Goal: Task Accomplishment & Management: Manage account settings

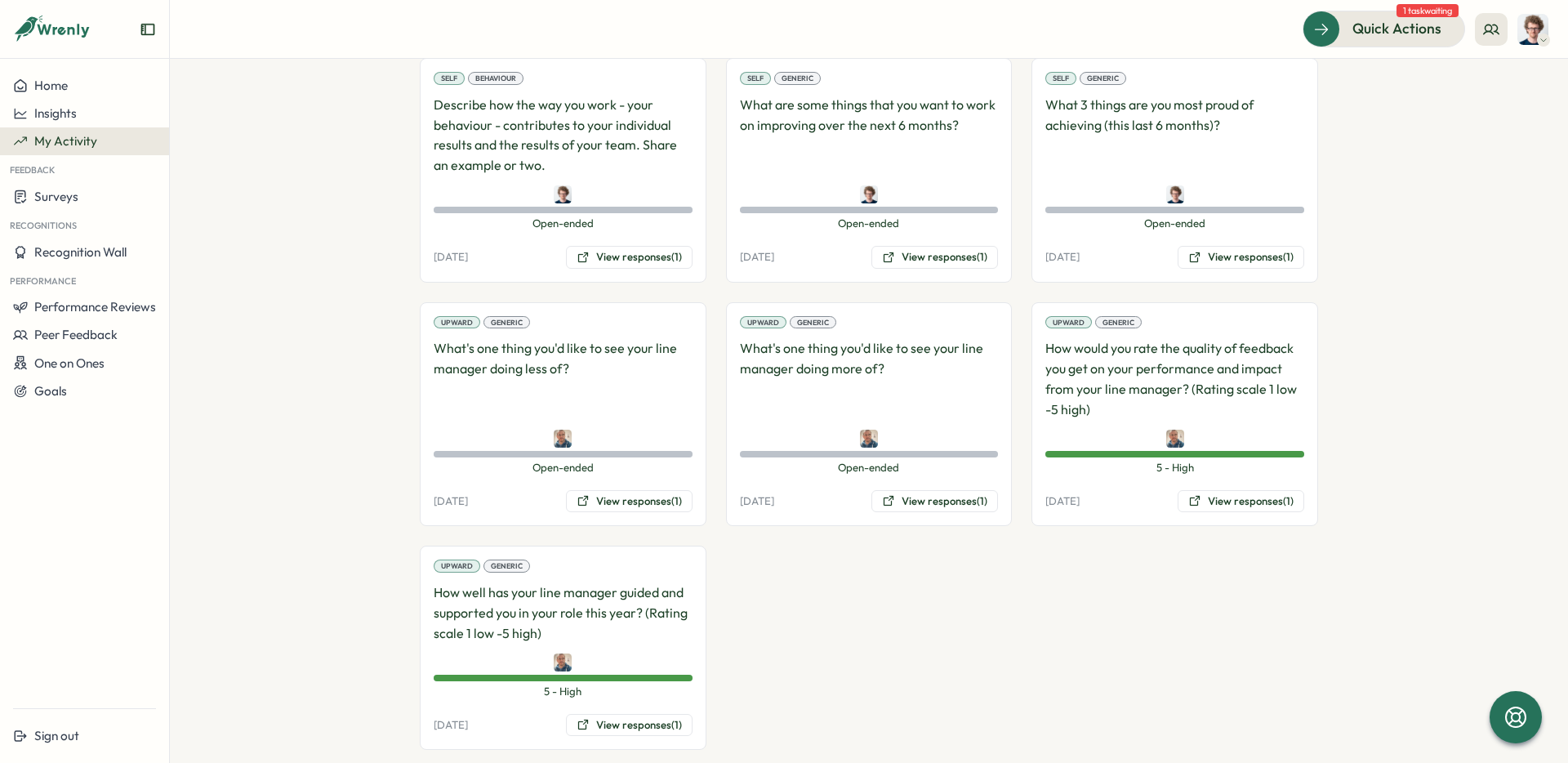
scroll to position [2443, 0]
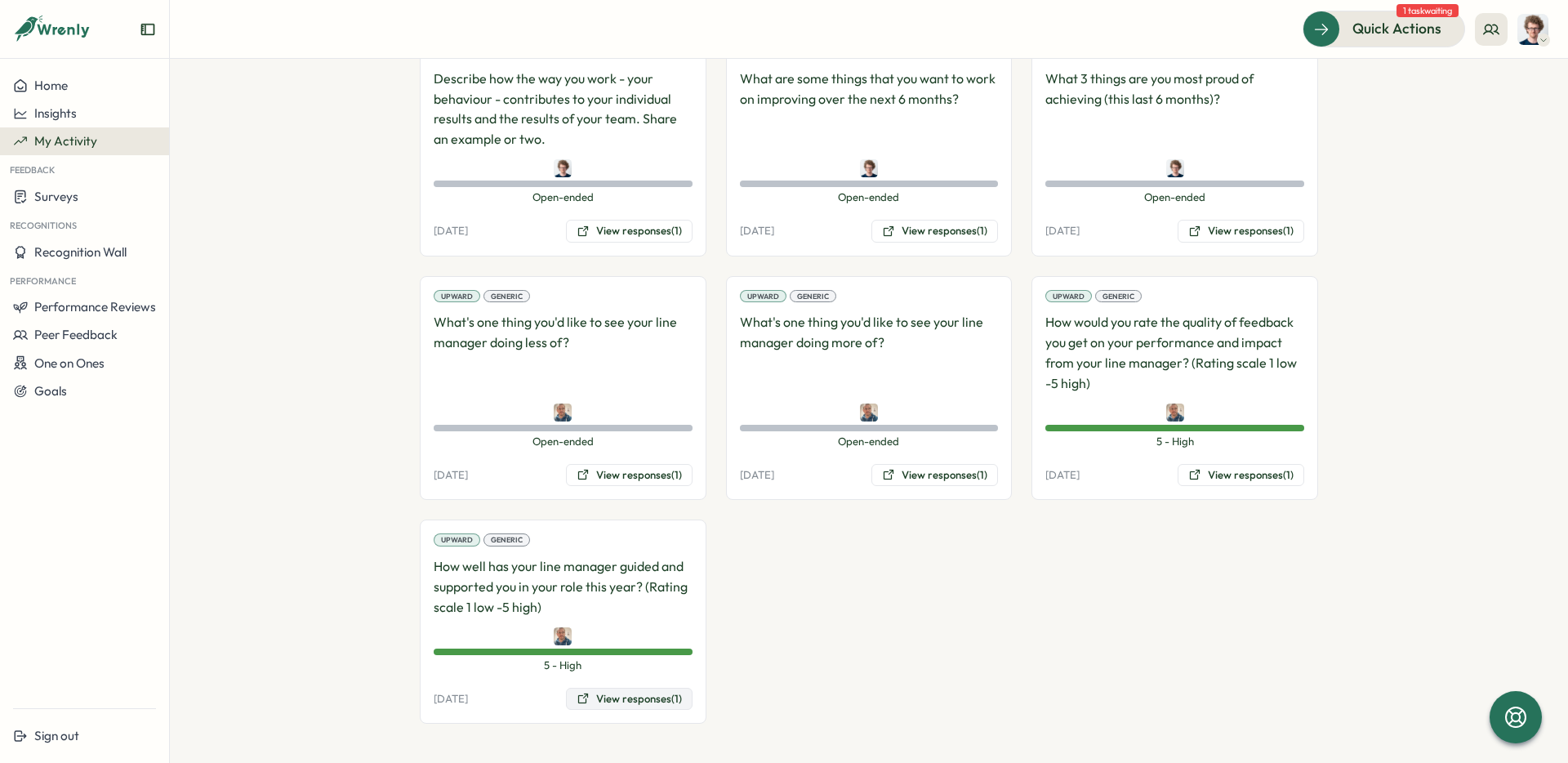
click at [650, 695] on button "View responses (1)" at bounding box center [629, 699] width 127 height 23
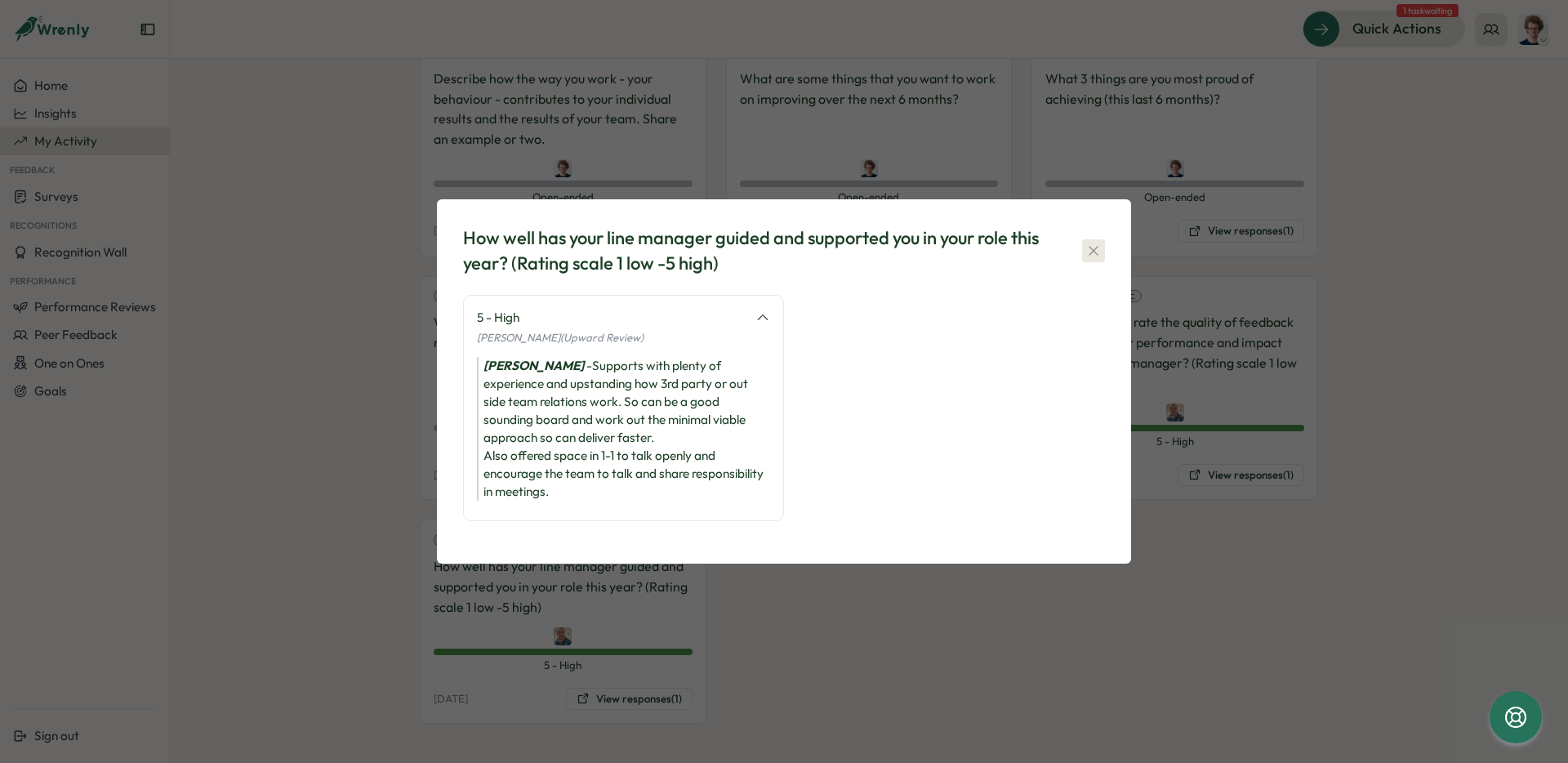
click at [1095, 255] on icon "button" at bounding box center [1094, 251] width 16 height 16
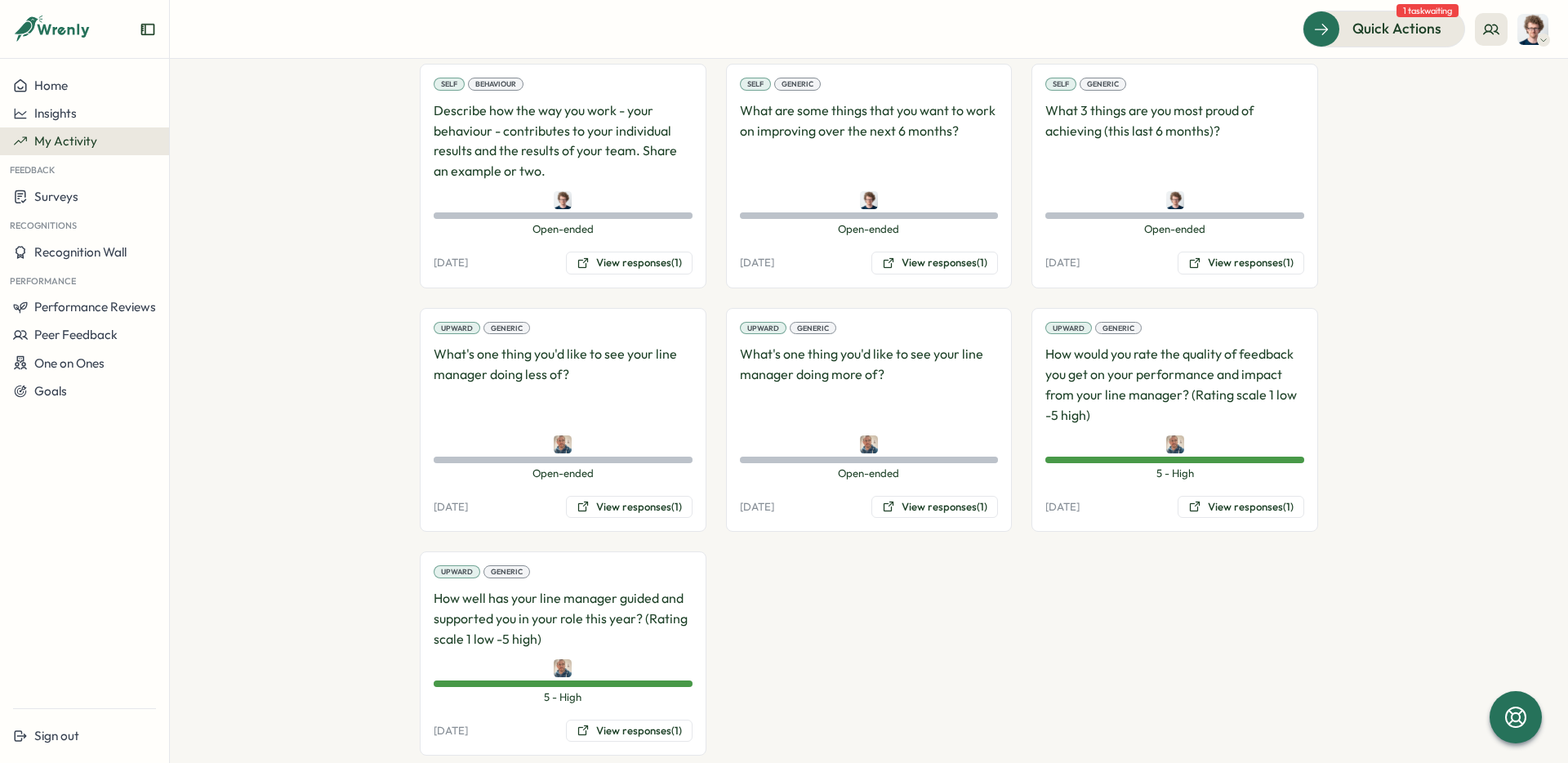
scroll to position [2409, 0]
click at [958, 507] on button "View responses (1)" at bounding box center [934, 509] width 127 height 23
click at [958, 507] on body "**********" at bounding box center [784, 381] width 1568 height 763
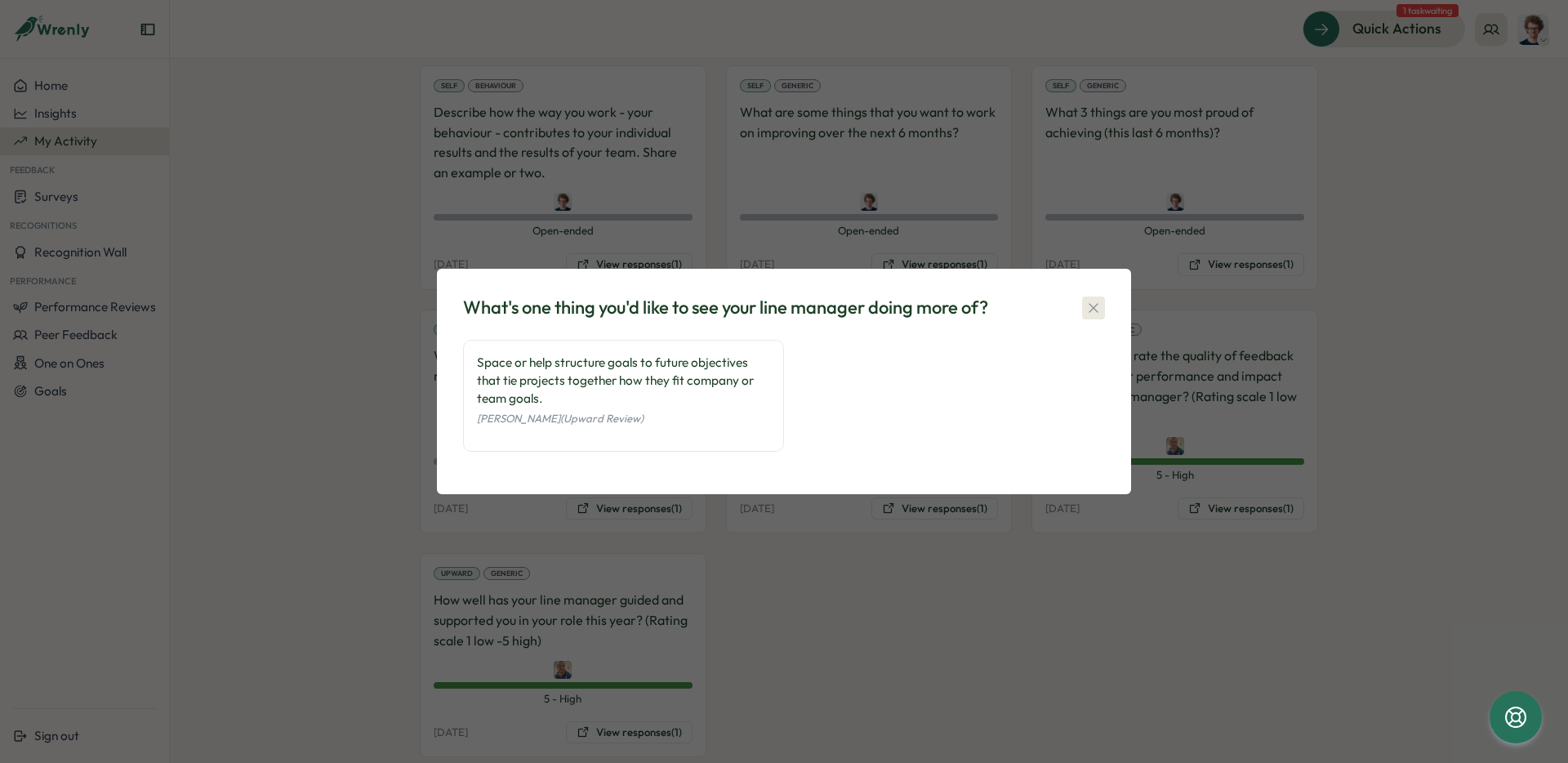
click at [1097, 312] on icon "button" at bounding box center [1093, 307] width 9 height 9
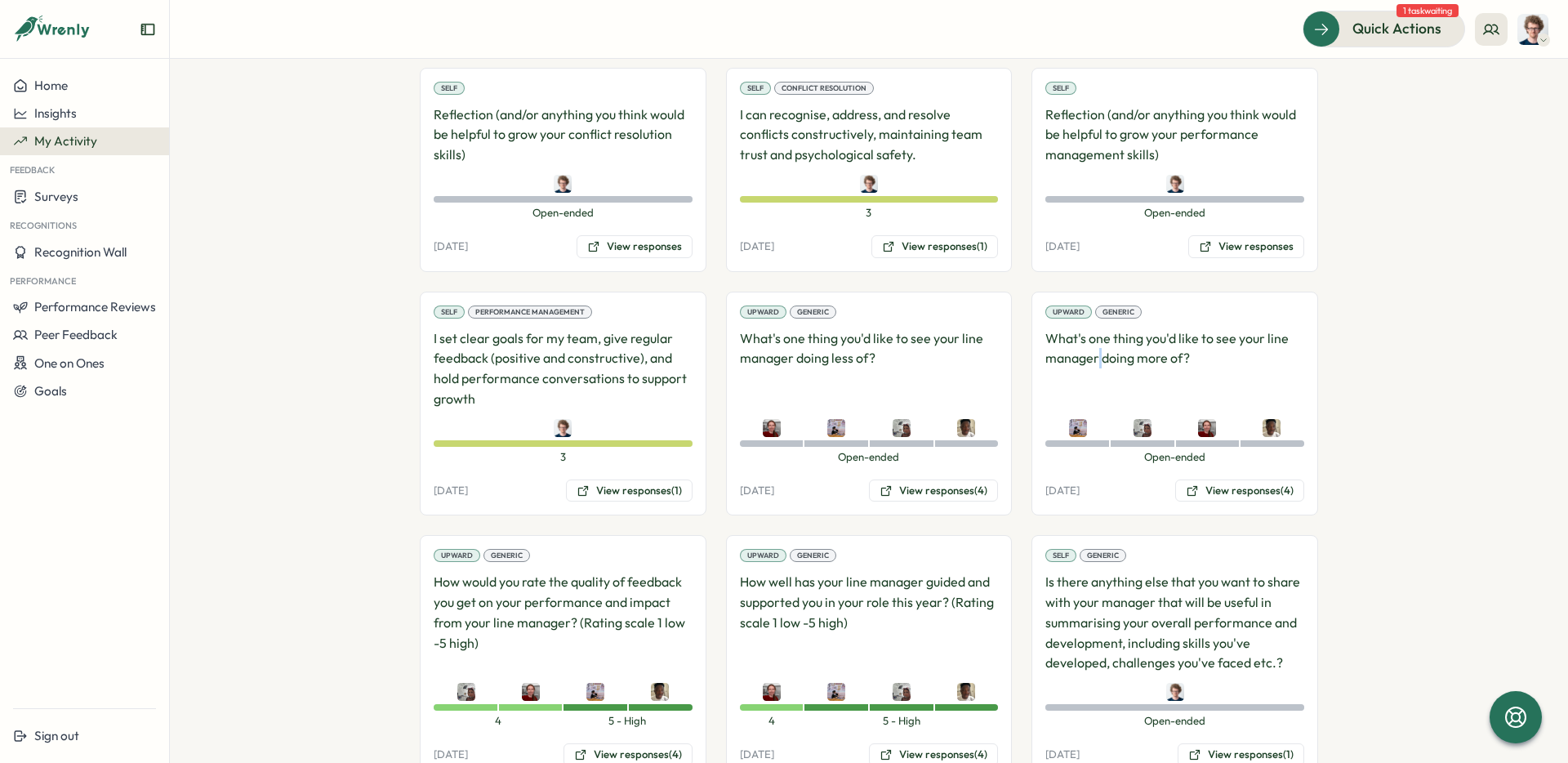
scroll to position [1827, 0]
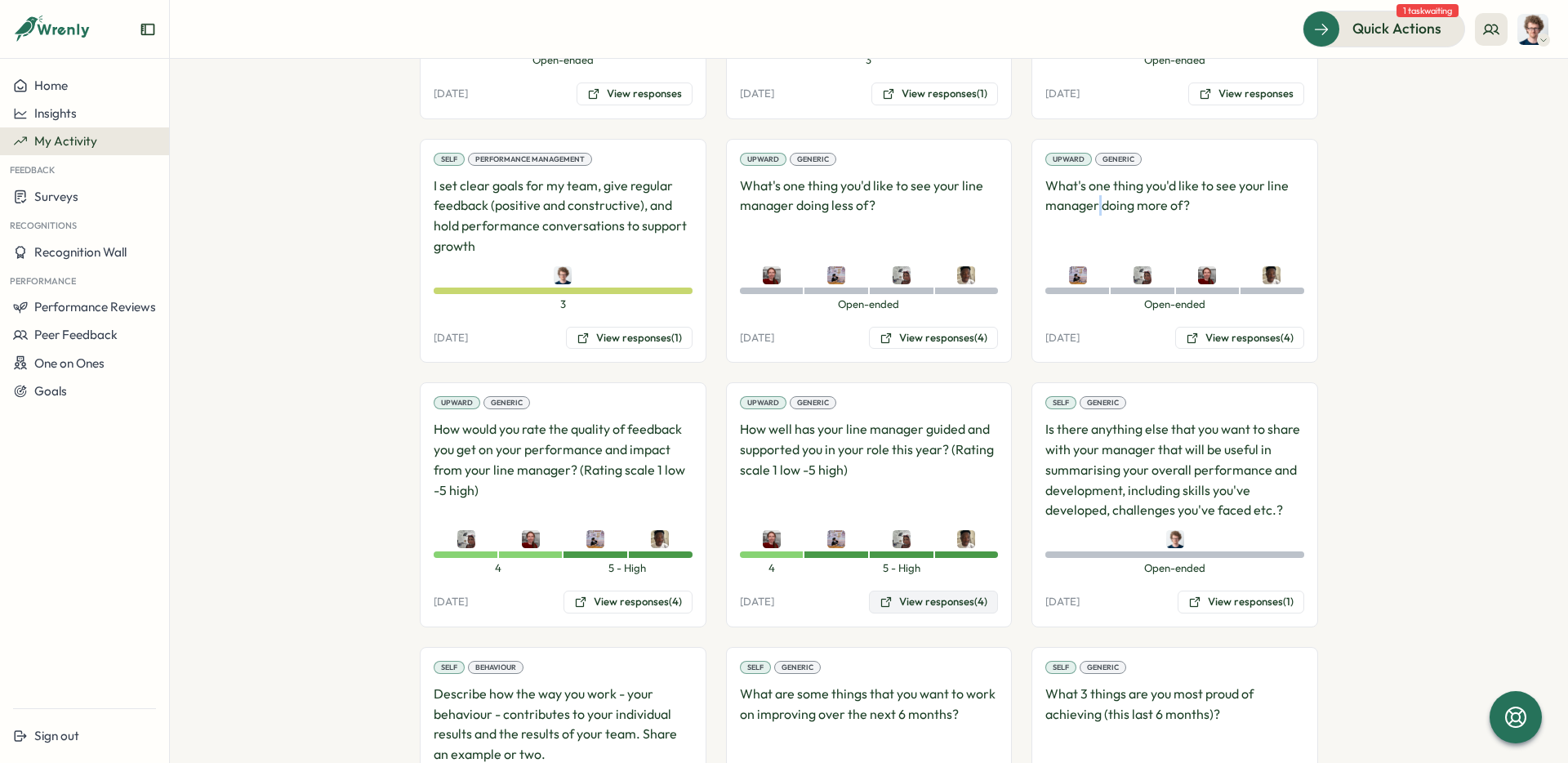
click at [939, 604] on button "View responses (4)" at bounding box center [934, 602] width 129 height 23
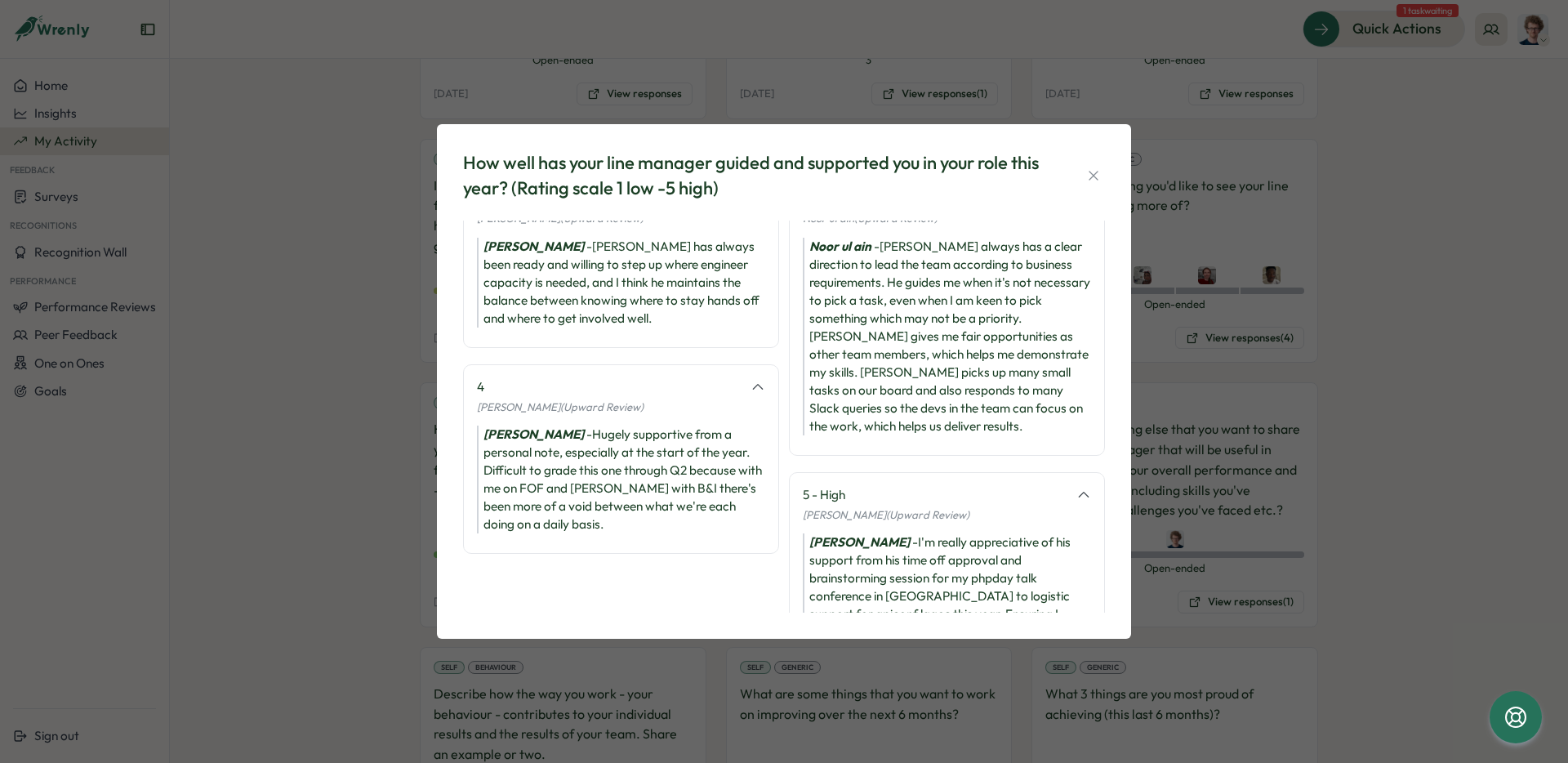
scroll to position [0, 0]
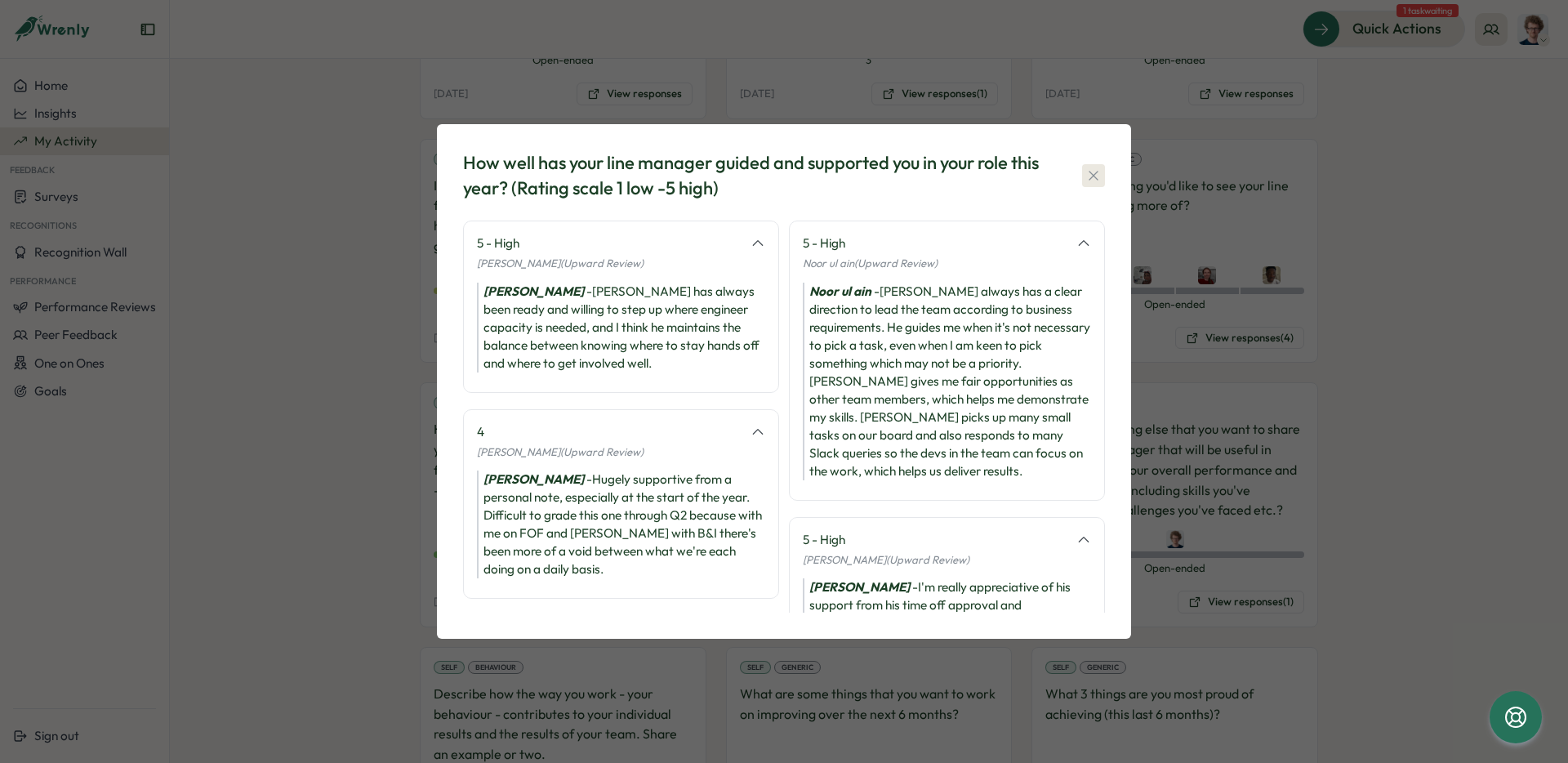
click at [1098, 175] on icon "button" at bounding box center [1094, 176] width 16 height 16
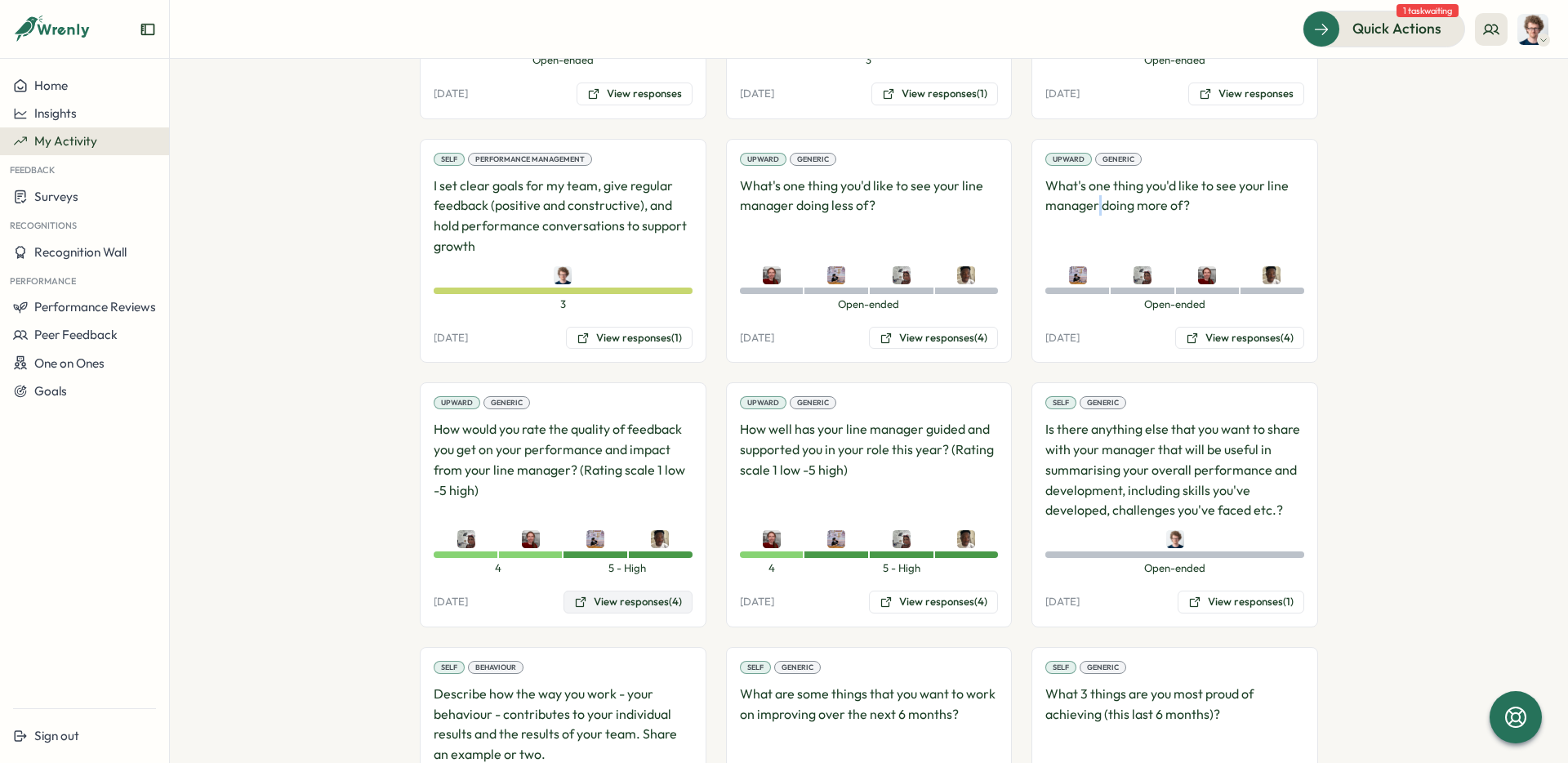
click at [649, 598] on button "View responses (4)" at bounding box center [628, 602] width 129 height 23
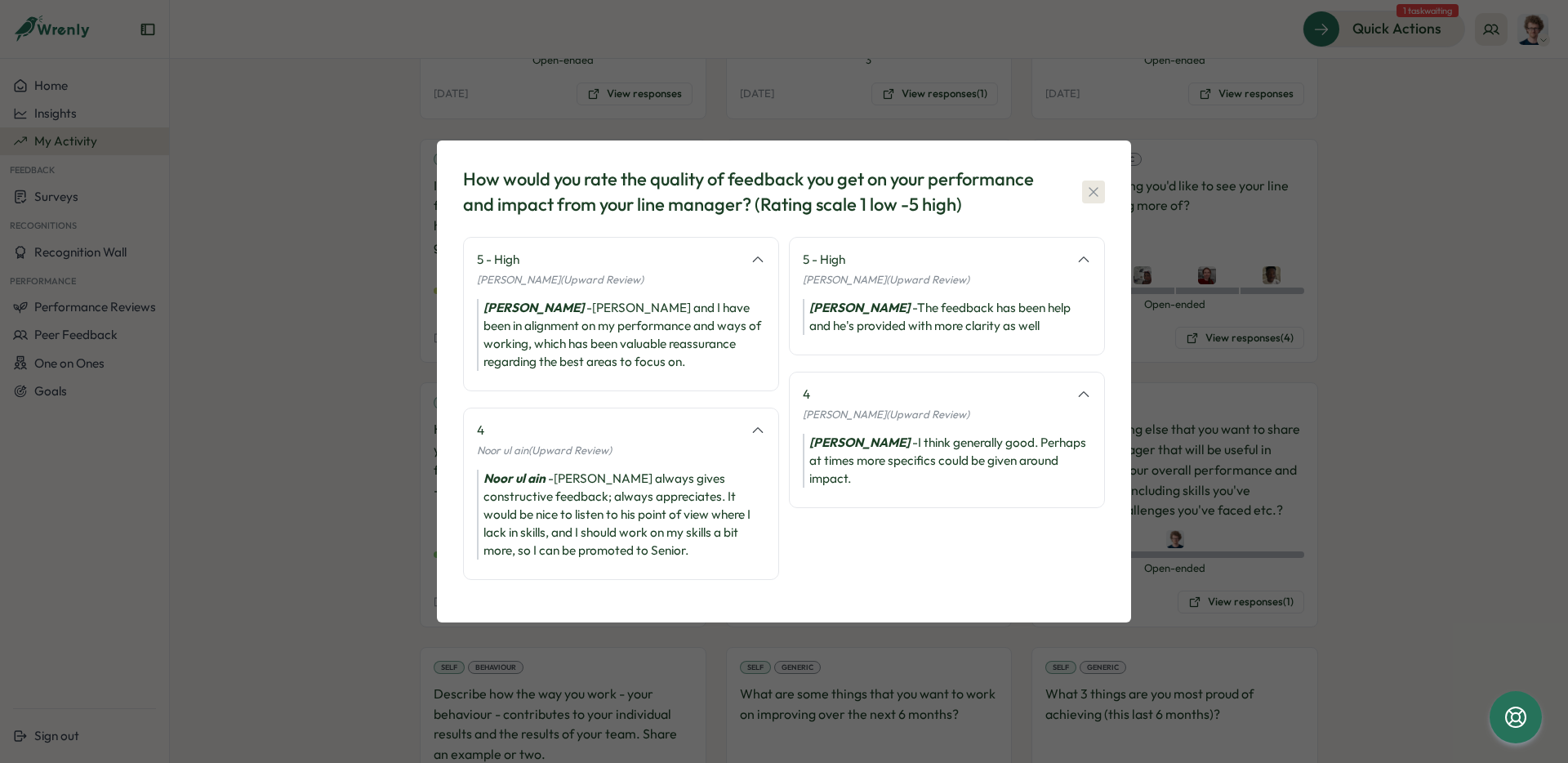
click at [1095, 191] on icon "button" at bounding box center [1093, 192] width 9 height 9
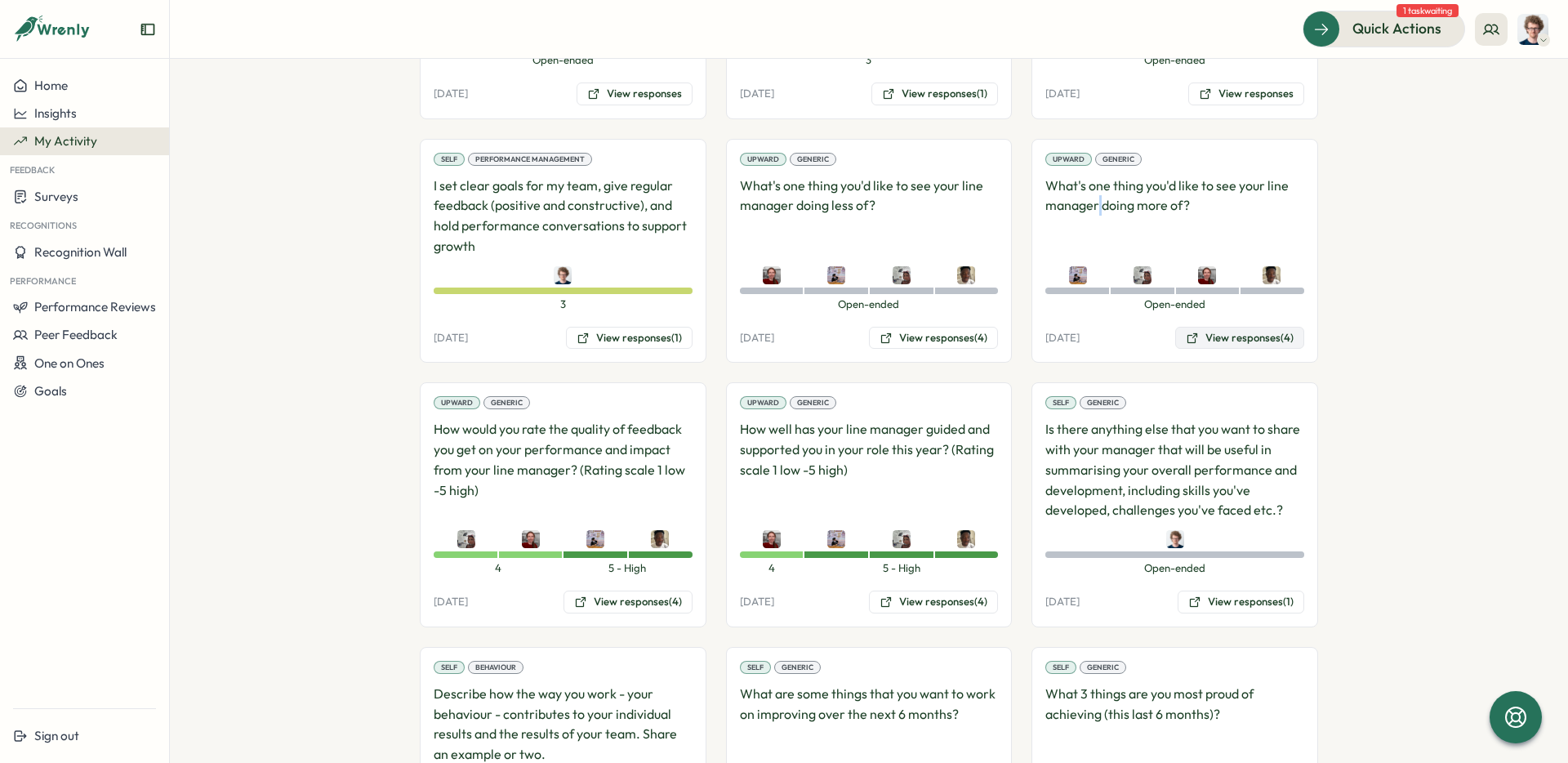
click at [1256, 334] on button "View responses (4)" at bounding box center [1240, 339] width 129 height 23
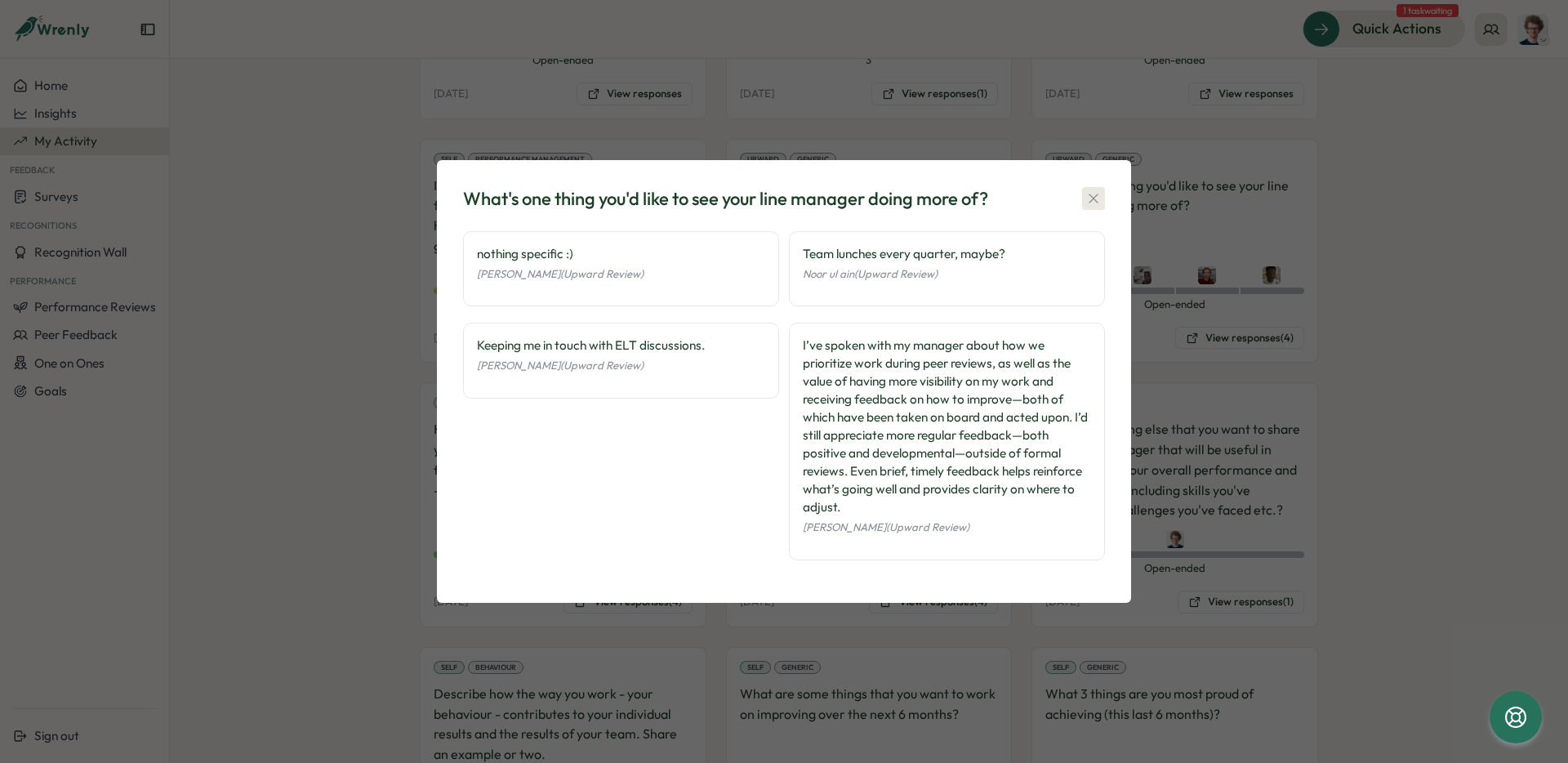
click at [1097, 203] on icon "button" at bounding box center [1093, 199] width 9 height 9
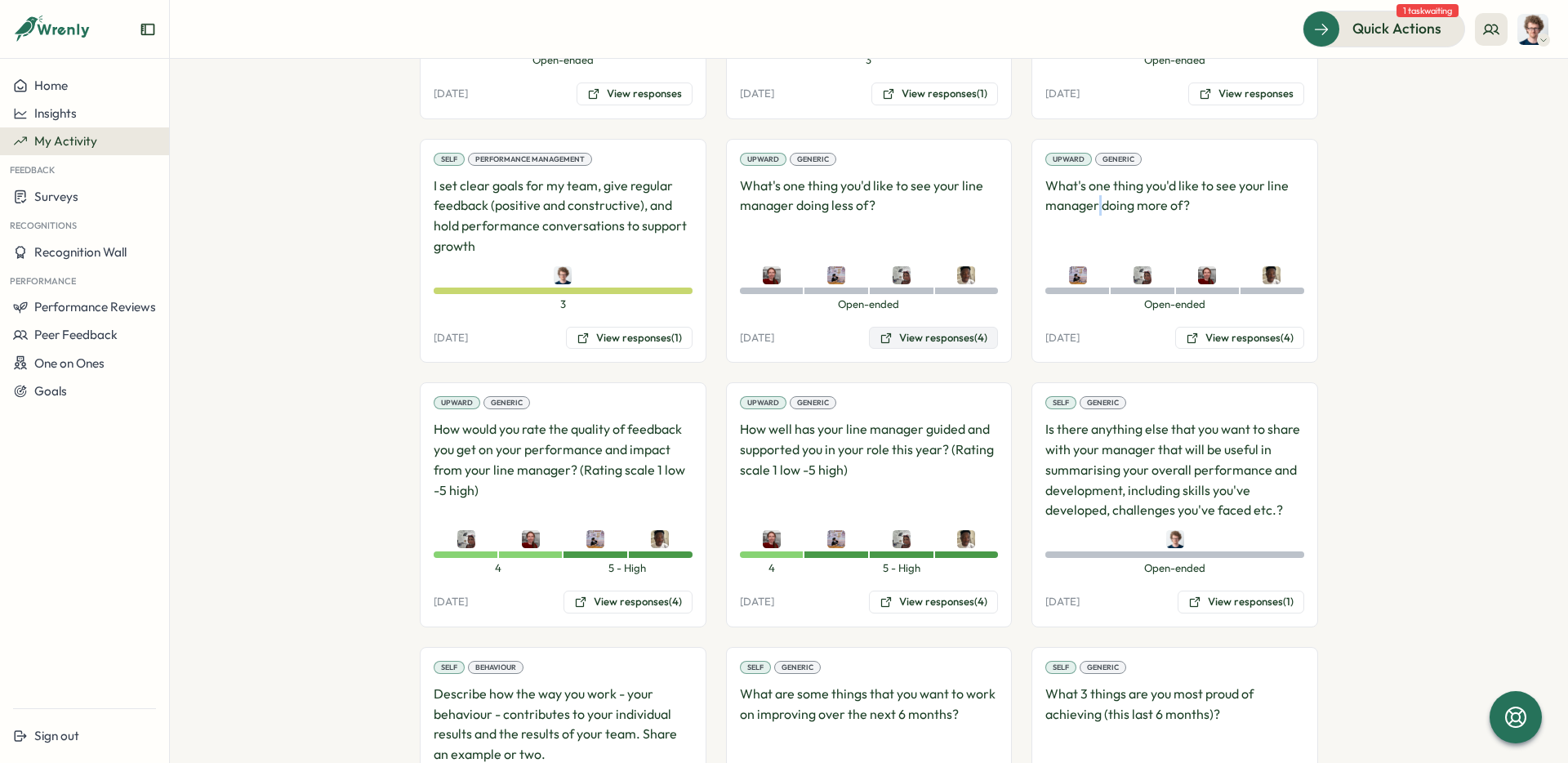
click at [962, 338] on button "View responses (4)" at bounding box center [934, 339] width 129 height 23
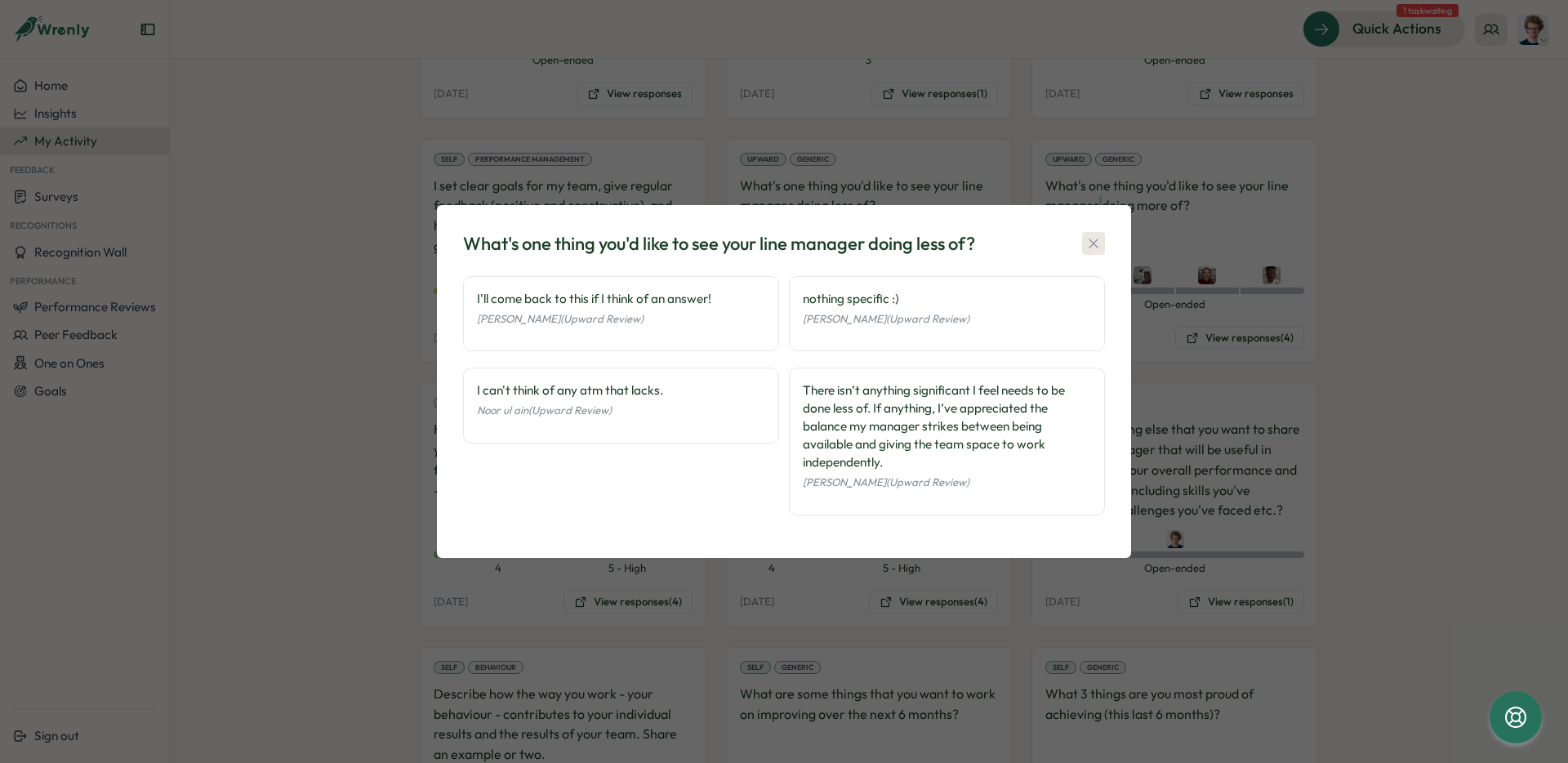
click at [1095, 247] on icon "button" at bounding box center [1094, 244] width 16 height 16
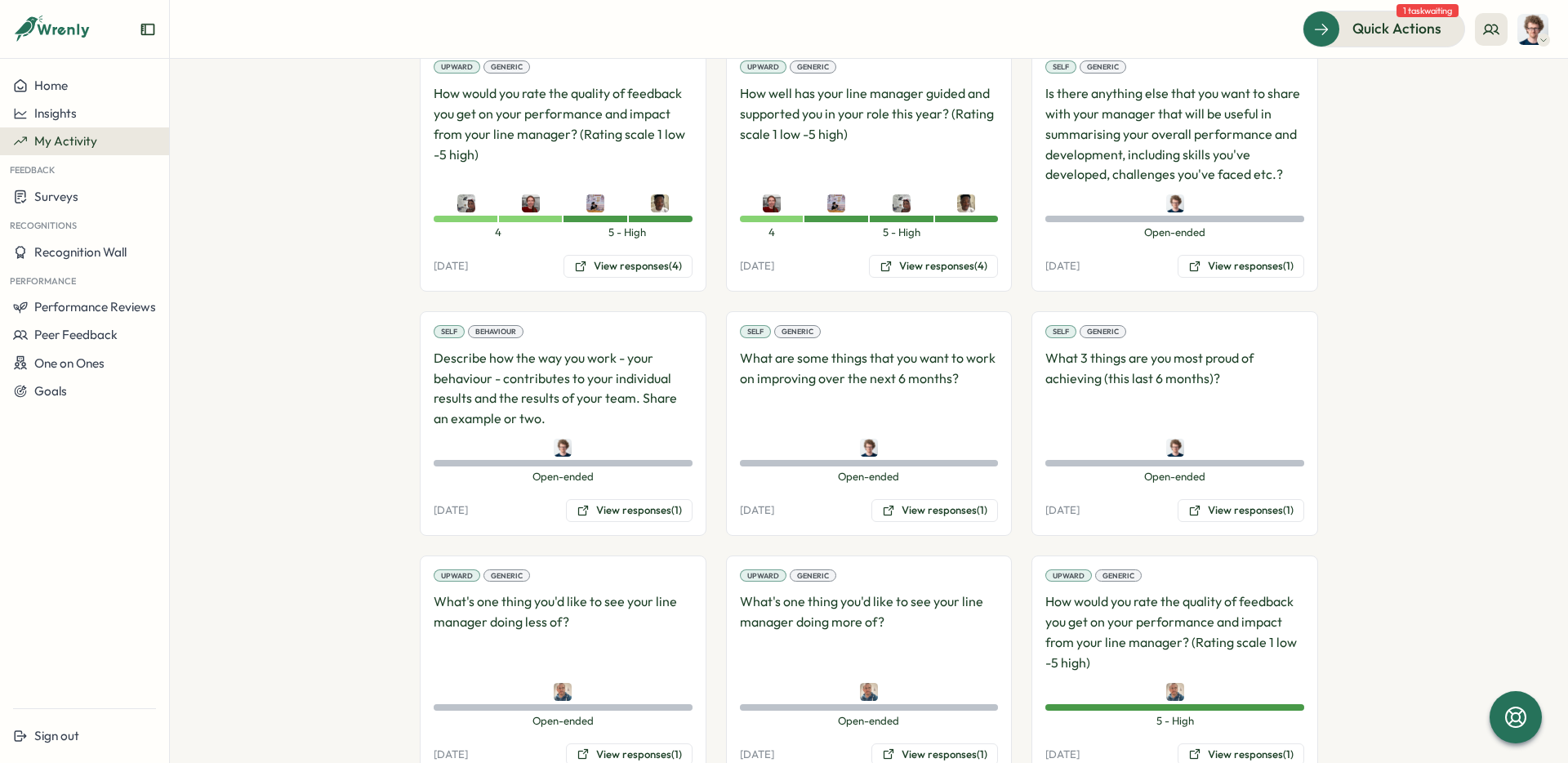
scroll to position [2164, 0]
click at [1249, 509] on button "View responses (1)" at bounding box center [1241, 509] width 127 height 23
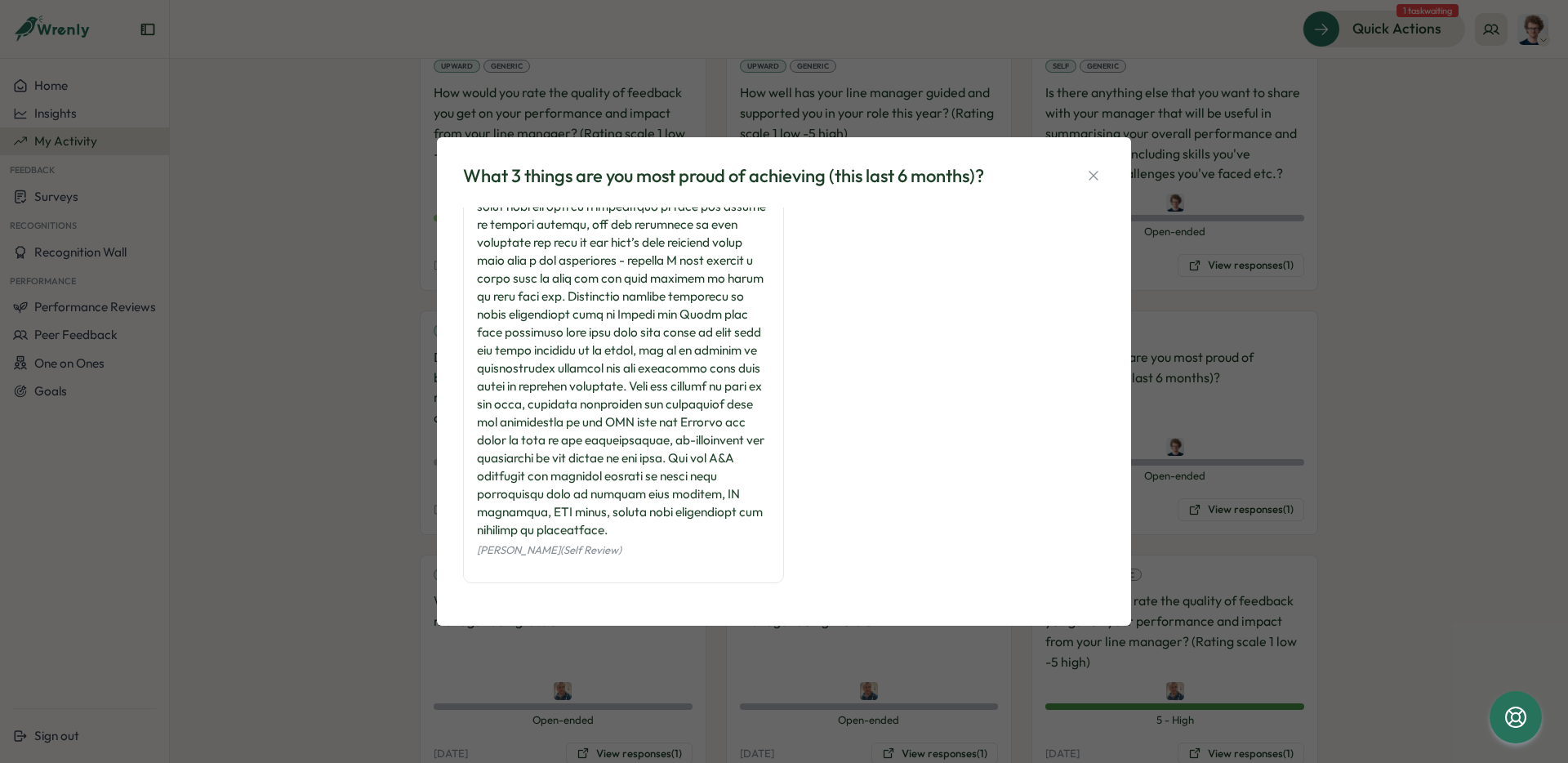
scroll to position [1282, 0]
click at [1097, 177] on icon "button" at bounding box center [1094, 176] width 16 height 16
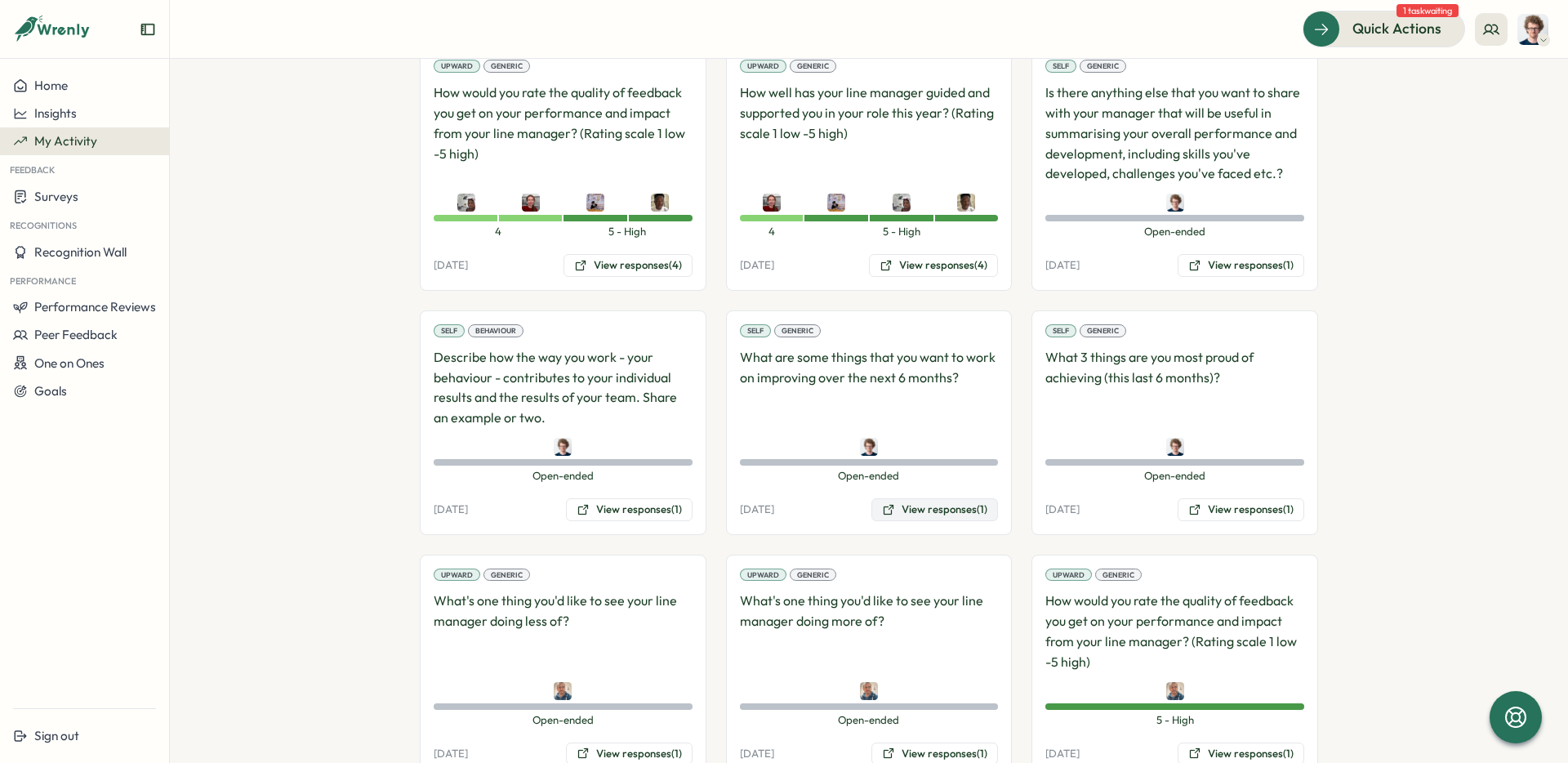
click at [936, 509] on button "View responses (1)" at bounding box center [934, 509] width 127 height 23
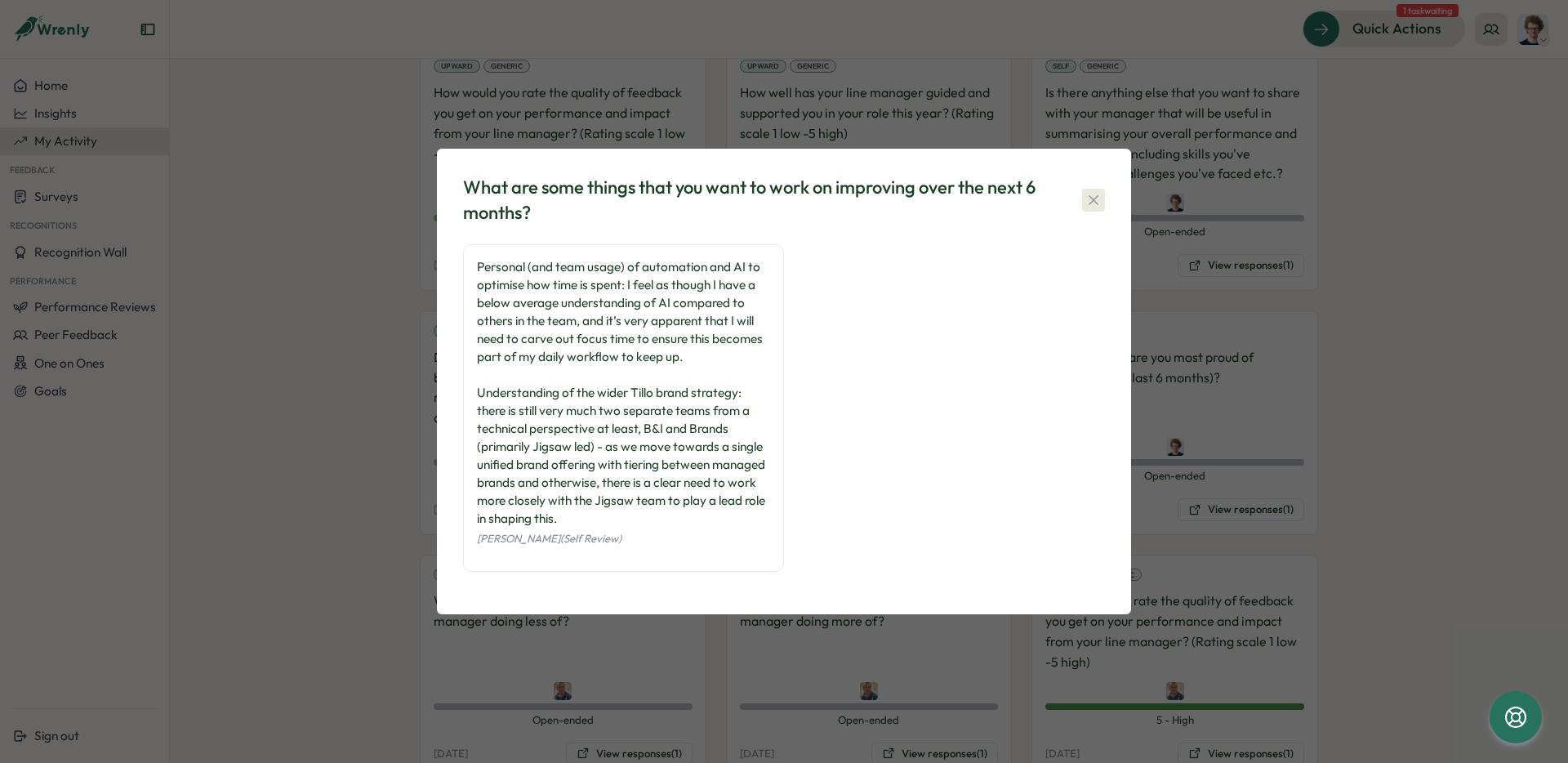
click at [1096, 204] on icon "button" at bounding box center [1094, 200] width 16 height 16
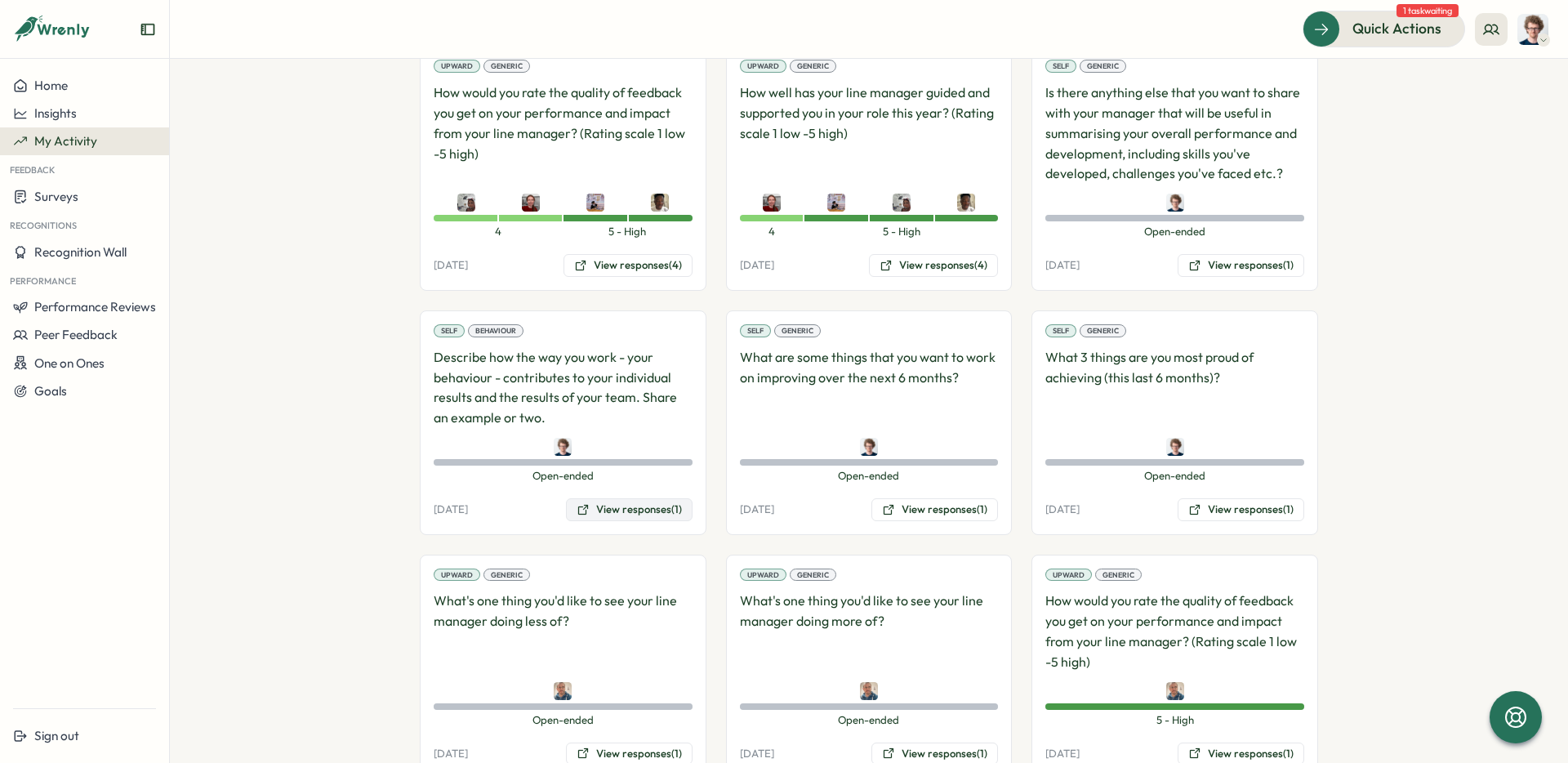
click at [660, 506] on button "View responses (1)" at bounding box center [629, 509] width 127 height 23
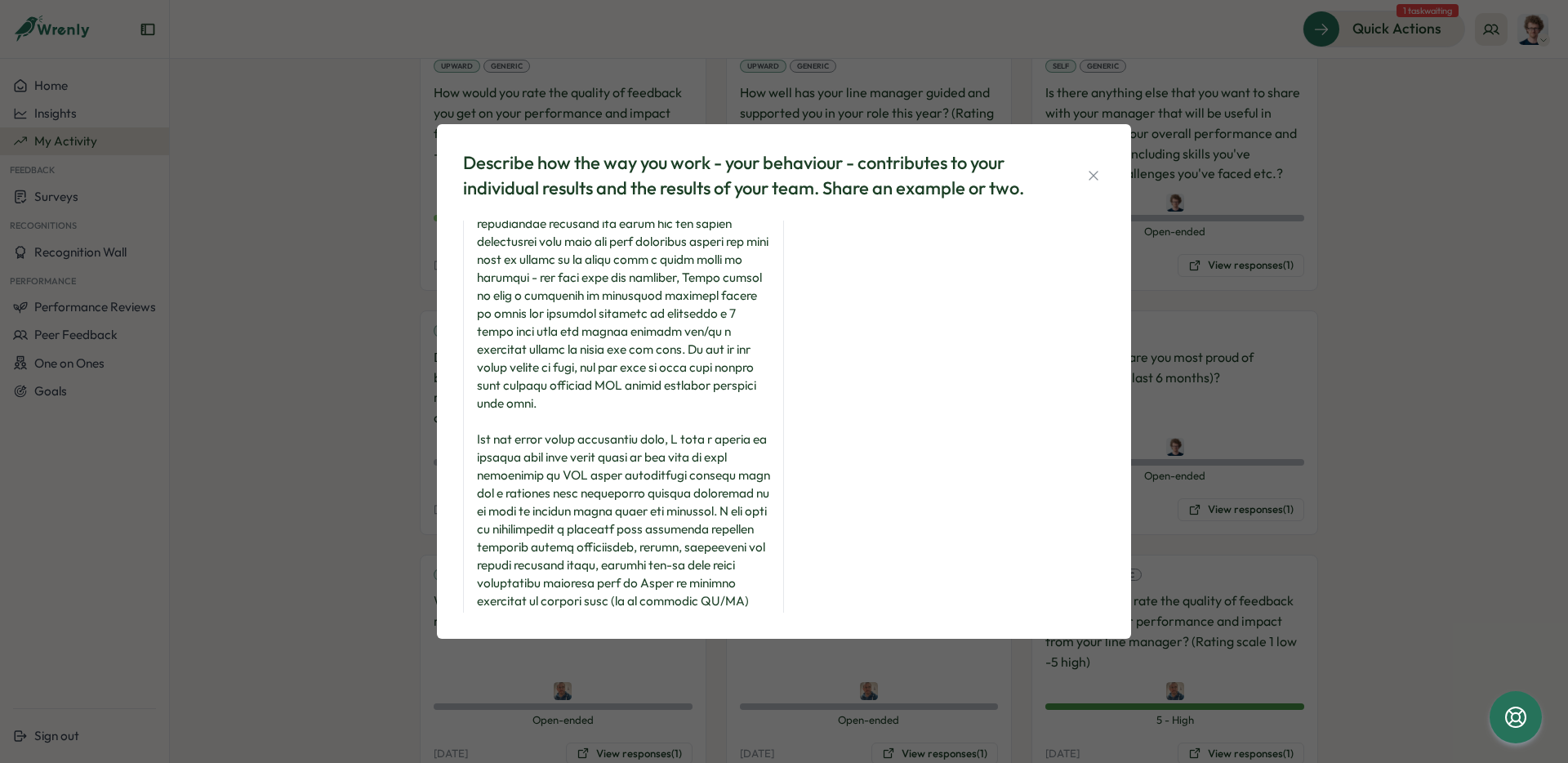
scroll to position [725, 0]
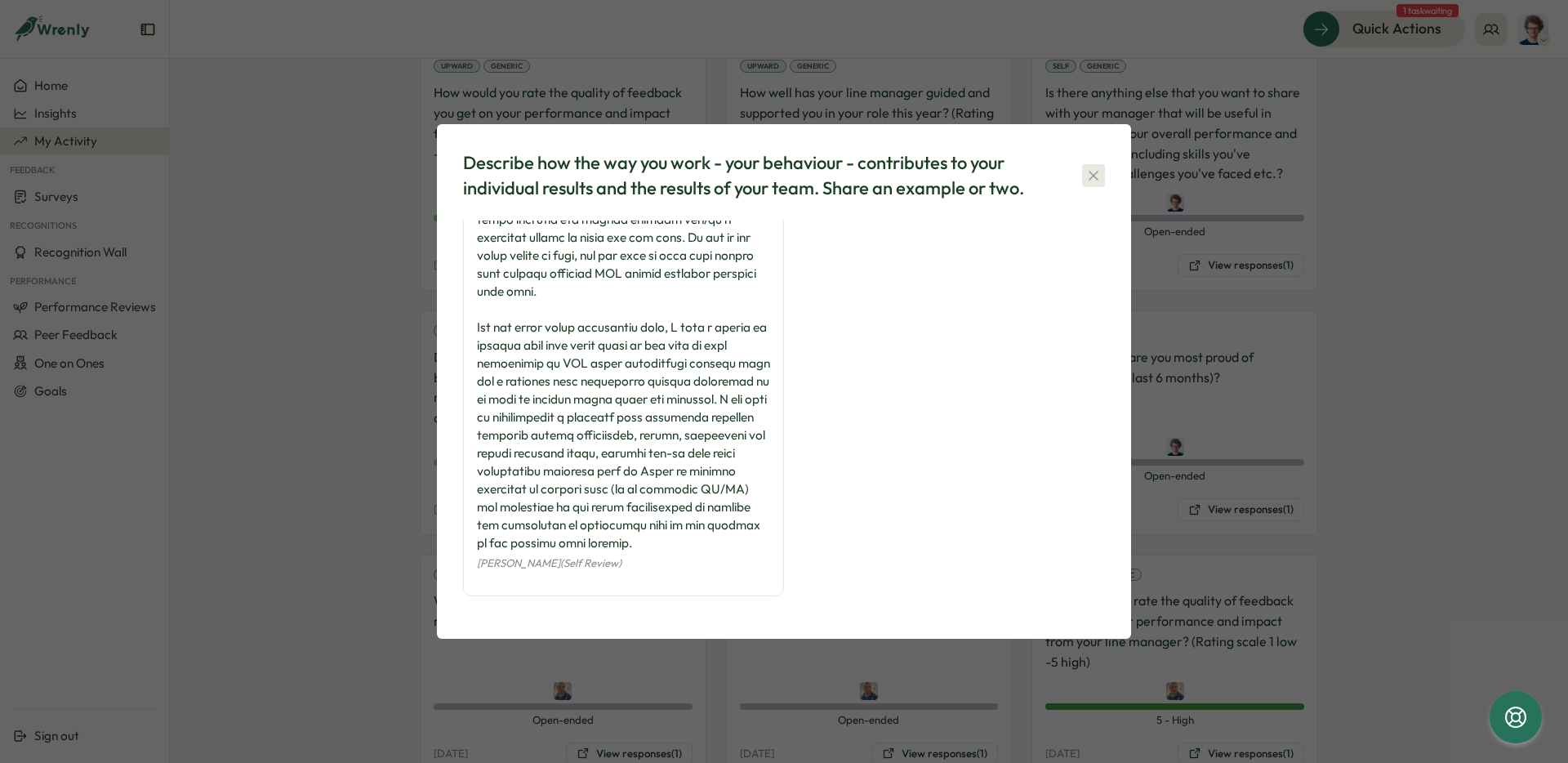
click at [1096, 181] on icon "button" at bounding box center [1094, 176] width 16 height 16
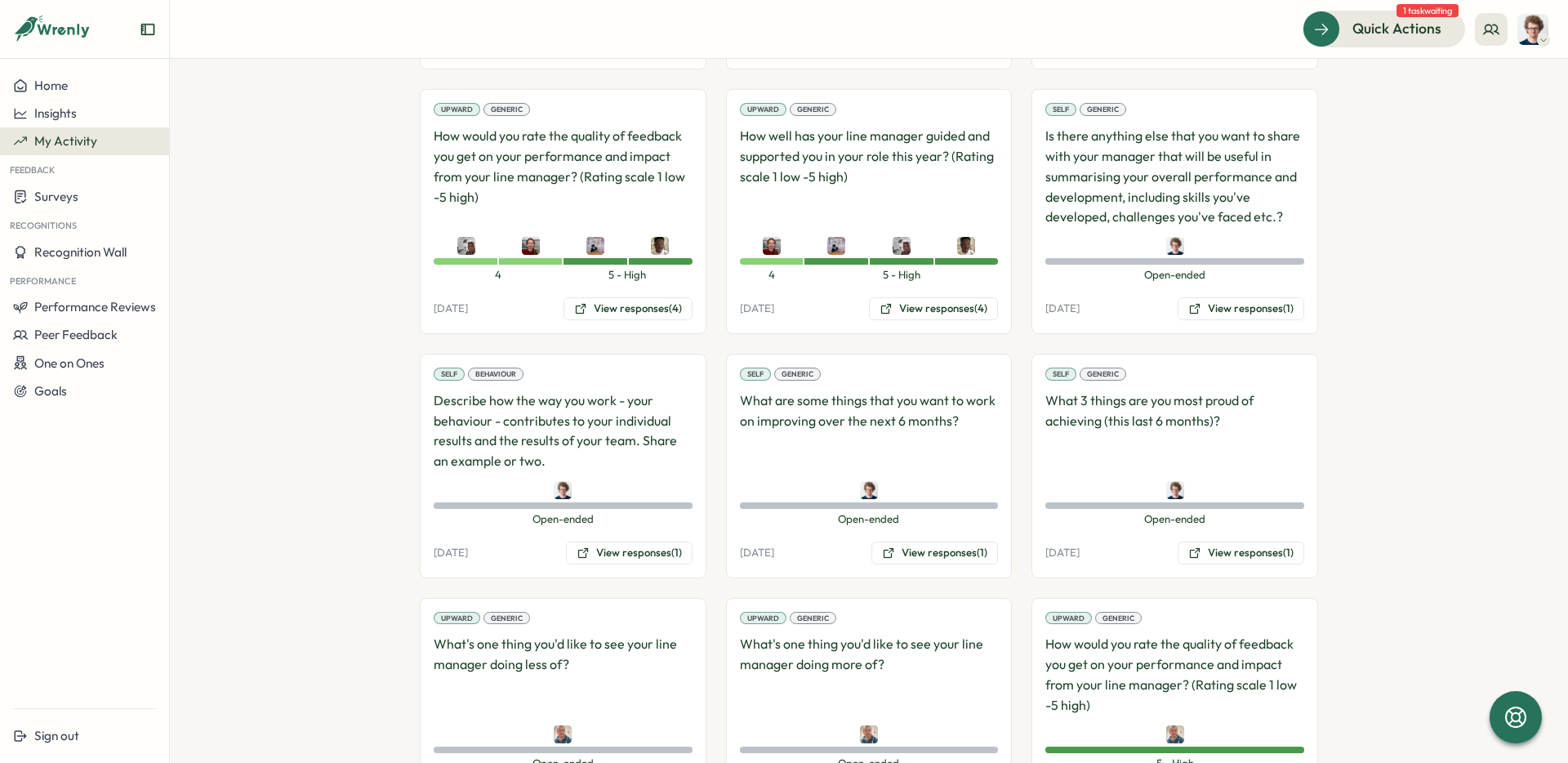
scroll to position [2112, 0]
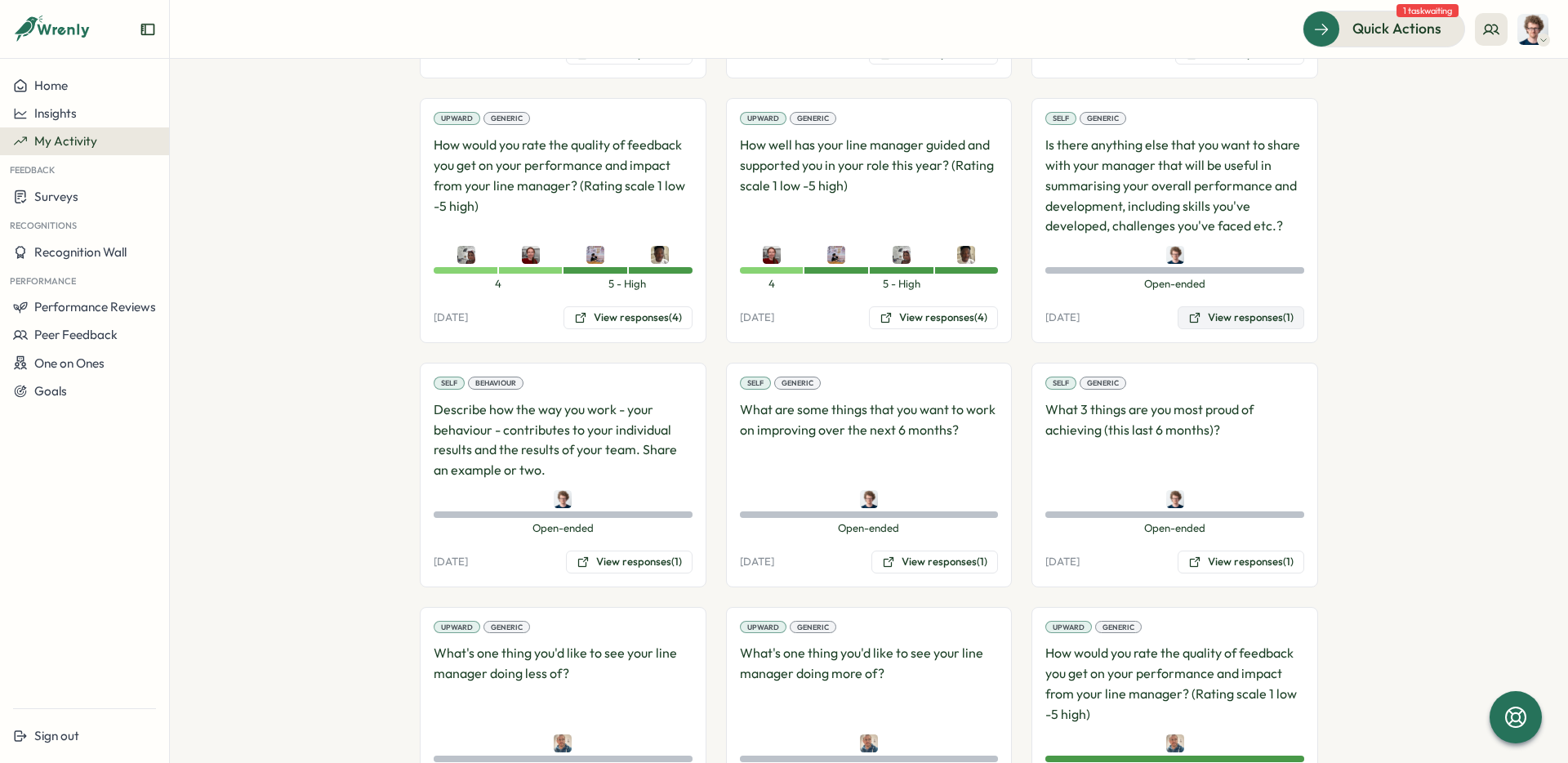
click at [1249, 316] on button "View responses (1)" at bounding box center [1241, 318] width 127 height 23
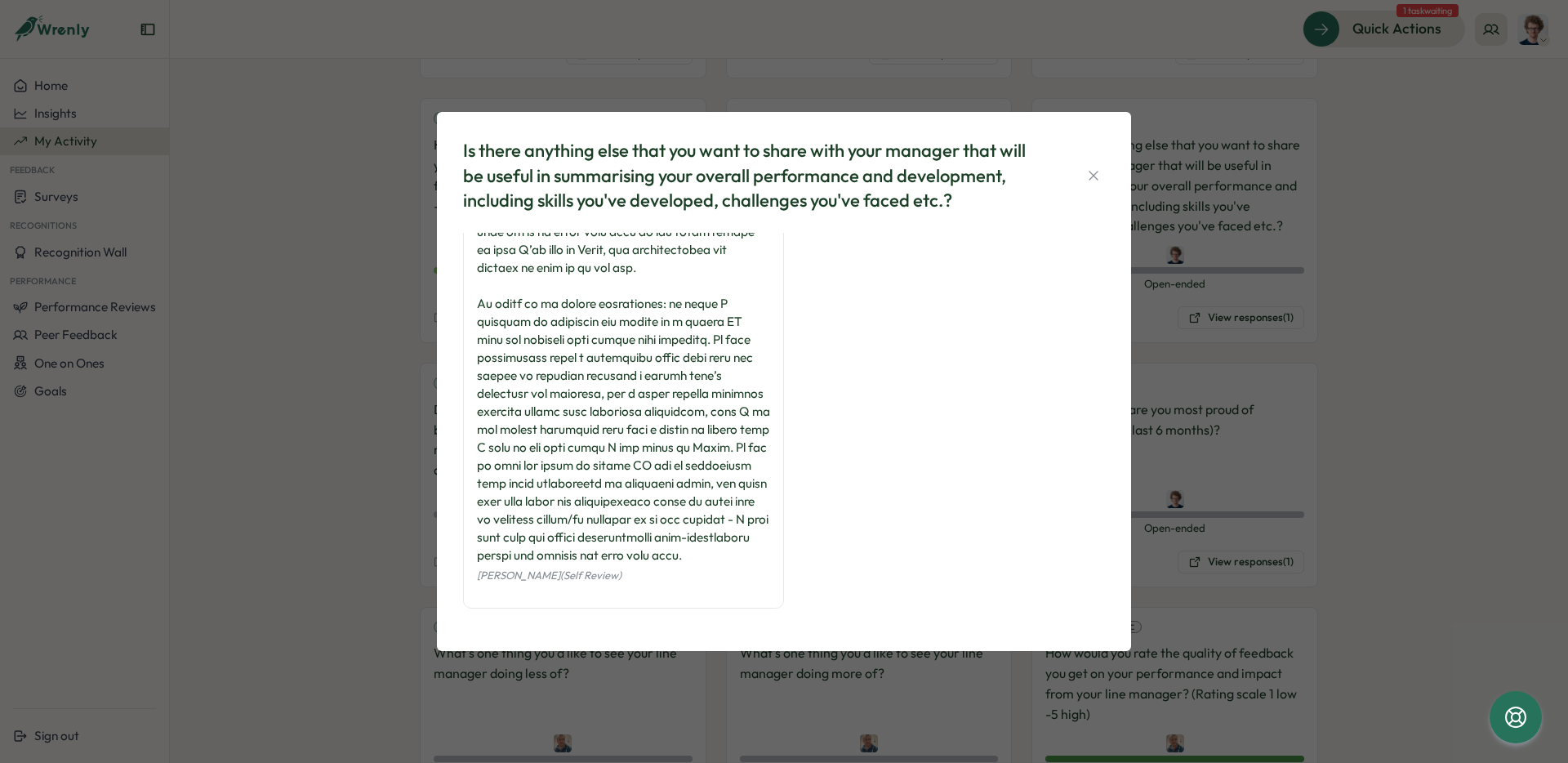
scroll to position [131, 0]
click at [1095, 181] on icon "button" at bounding box center [1094, 176] width 16 height 16
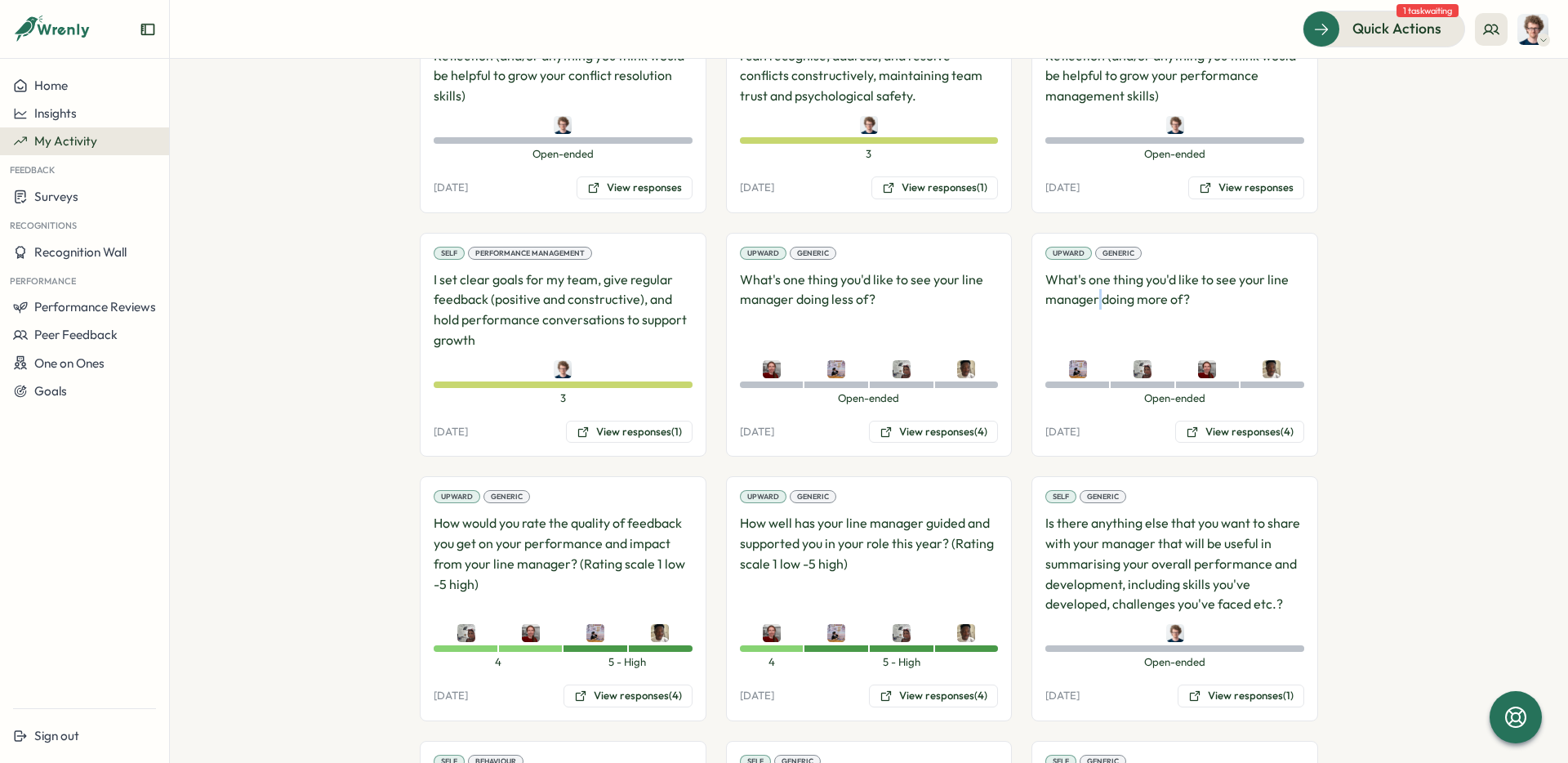
scroll to position [1725, 0]
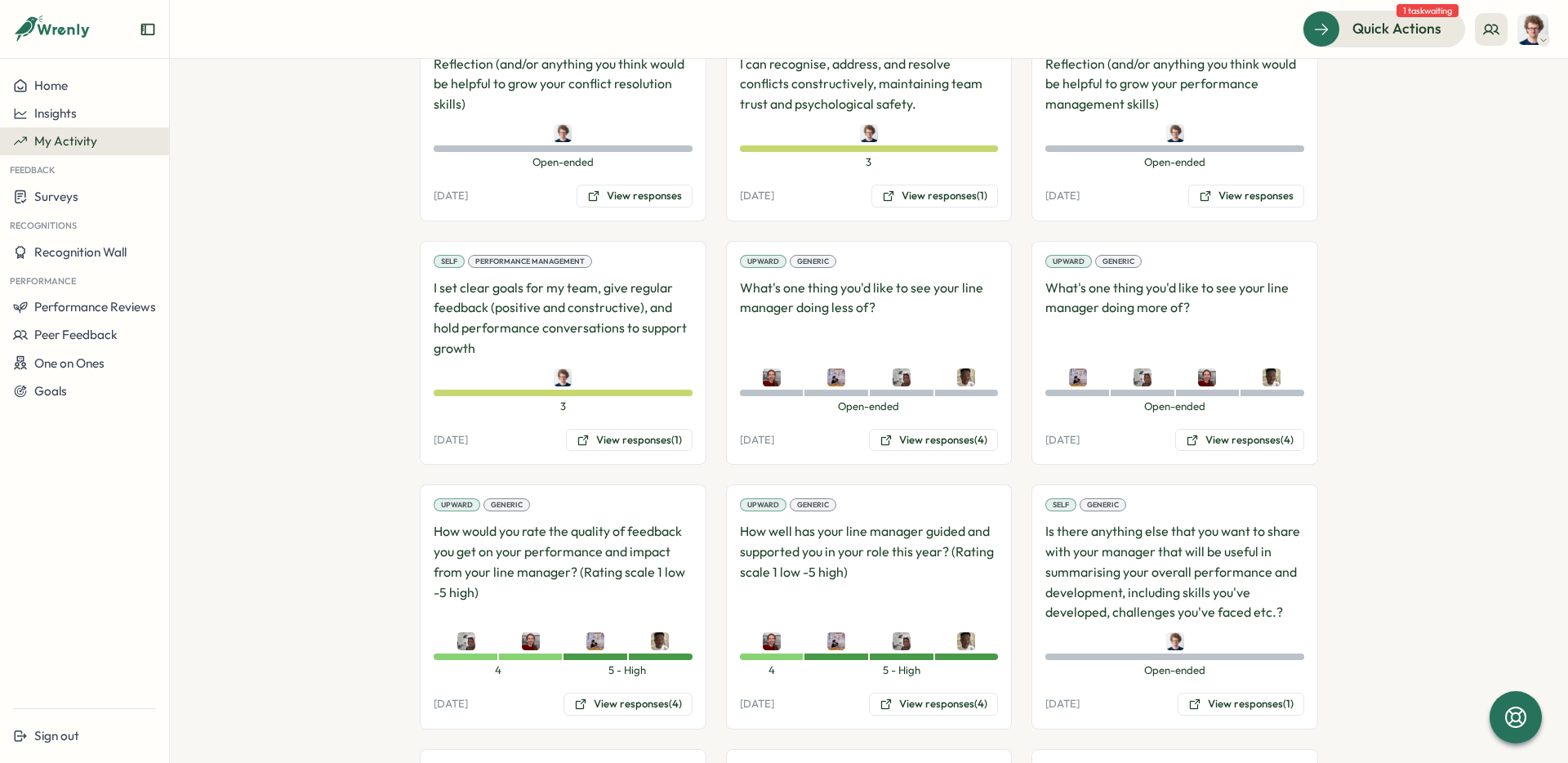
click at [1435, 473] on section "**********" at bounding box center [869, 411] width 1399 height 704
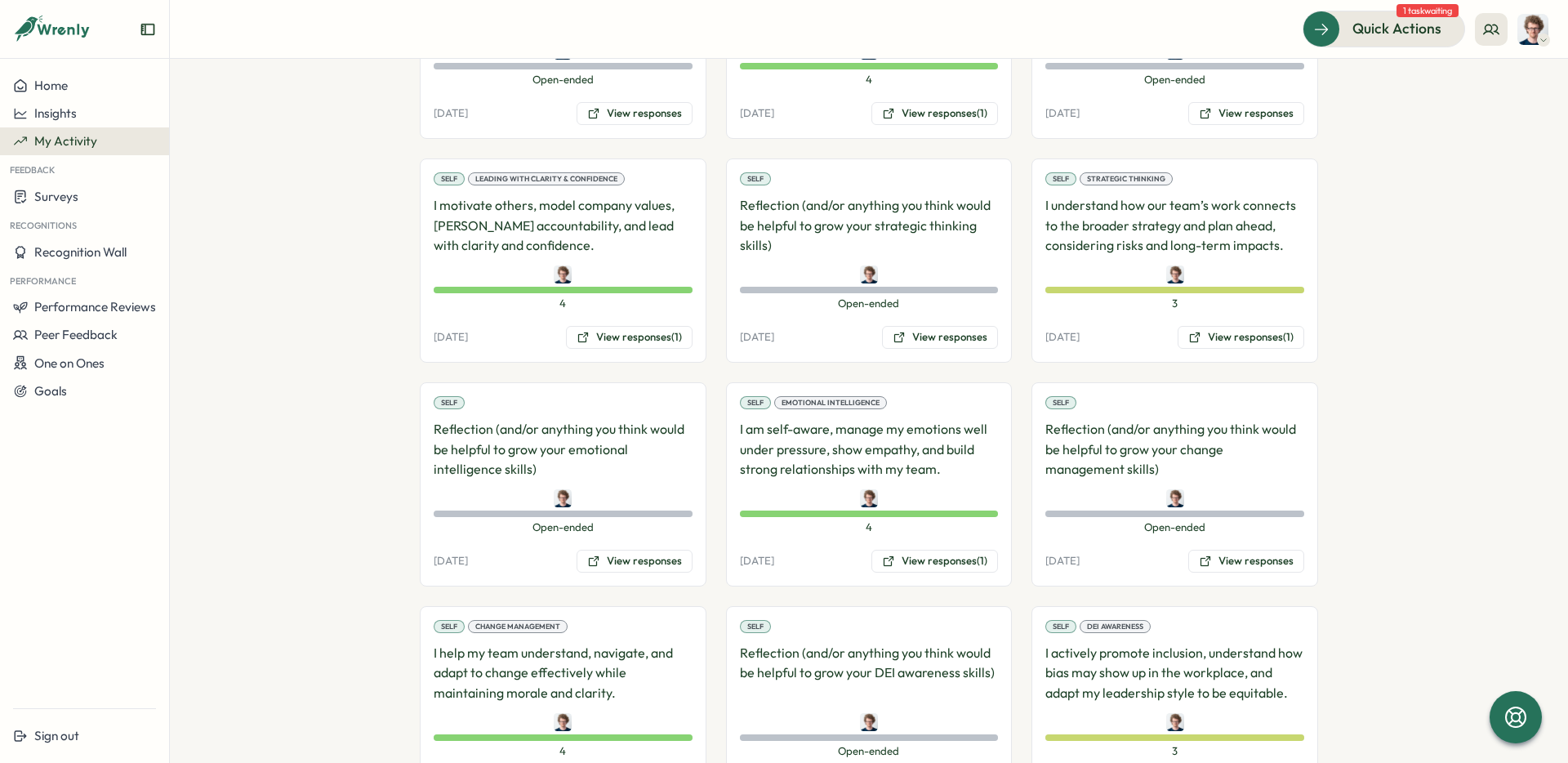
scroll to position [0, 0]
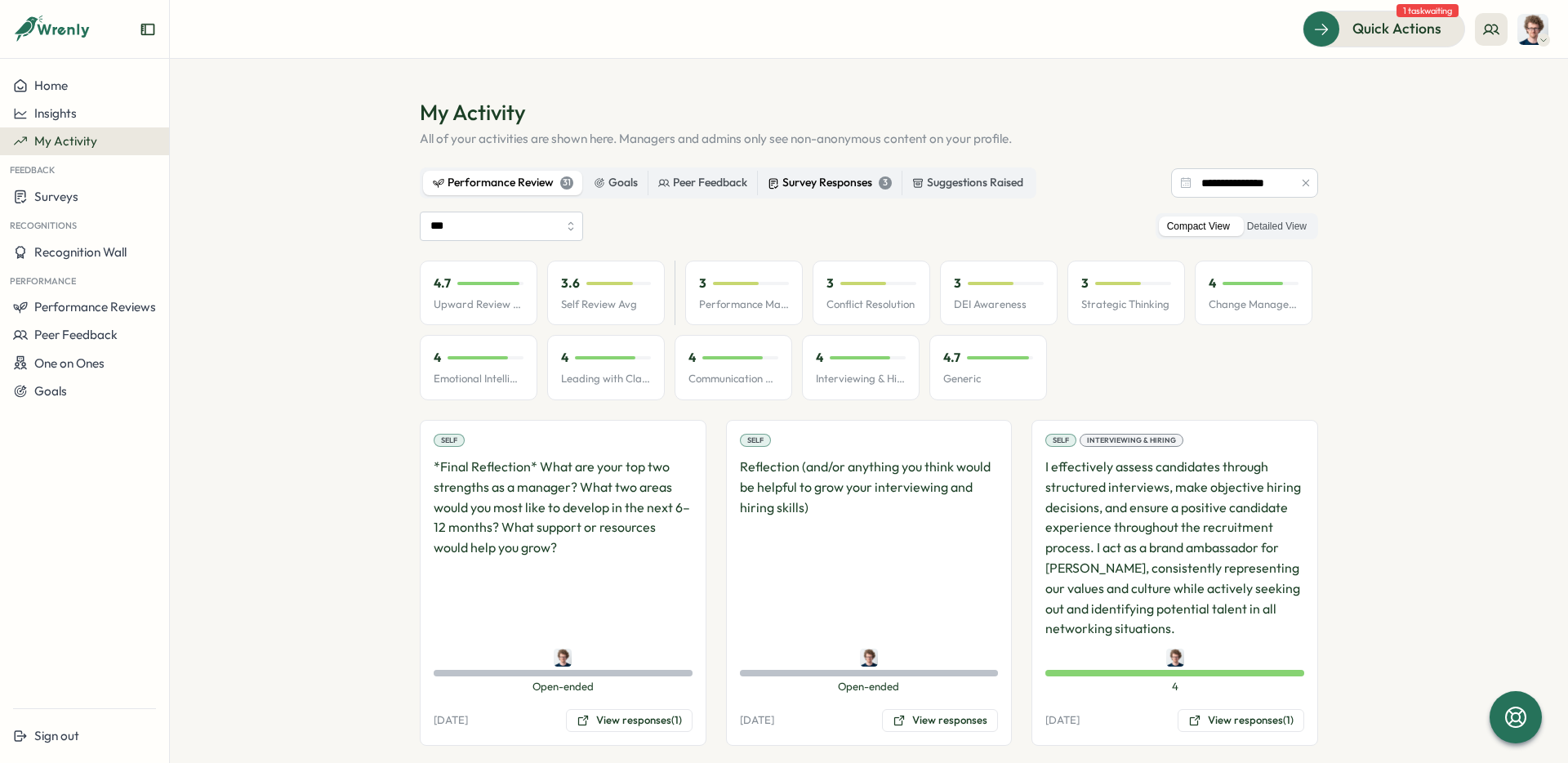
click at [825, 174] on div "Survey Responses 3" at bounding box center [830, 183] width 124 height 18
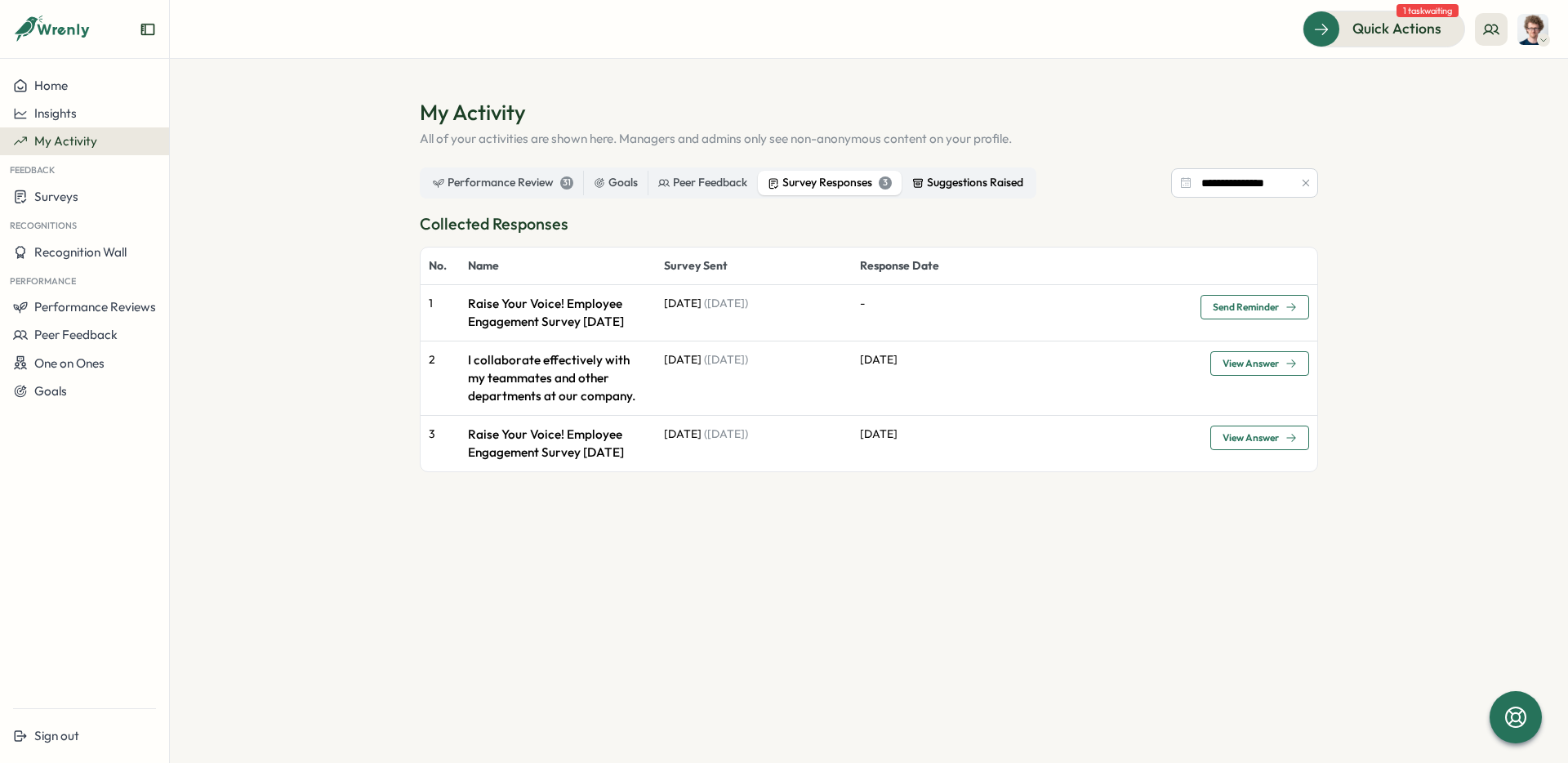
click at [956, 180] on div "Suggestions Raised" at bounding box center [968, 183] width 111 height 18
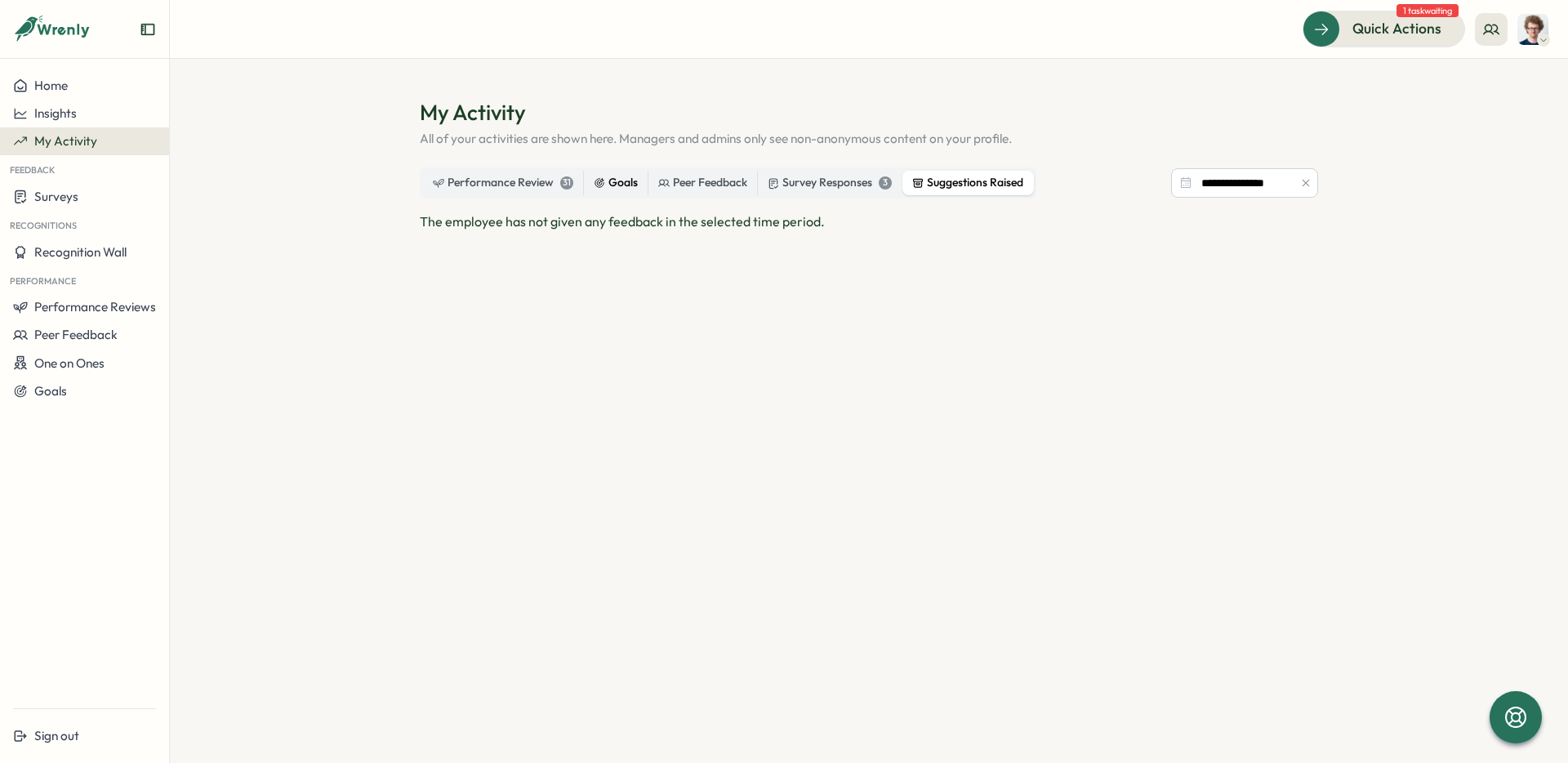
click at [613, 180] on div "Goals" at bounding box center [616, 183] width 44 height 18
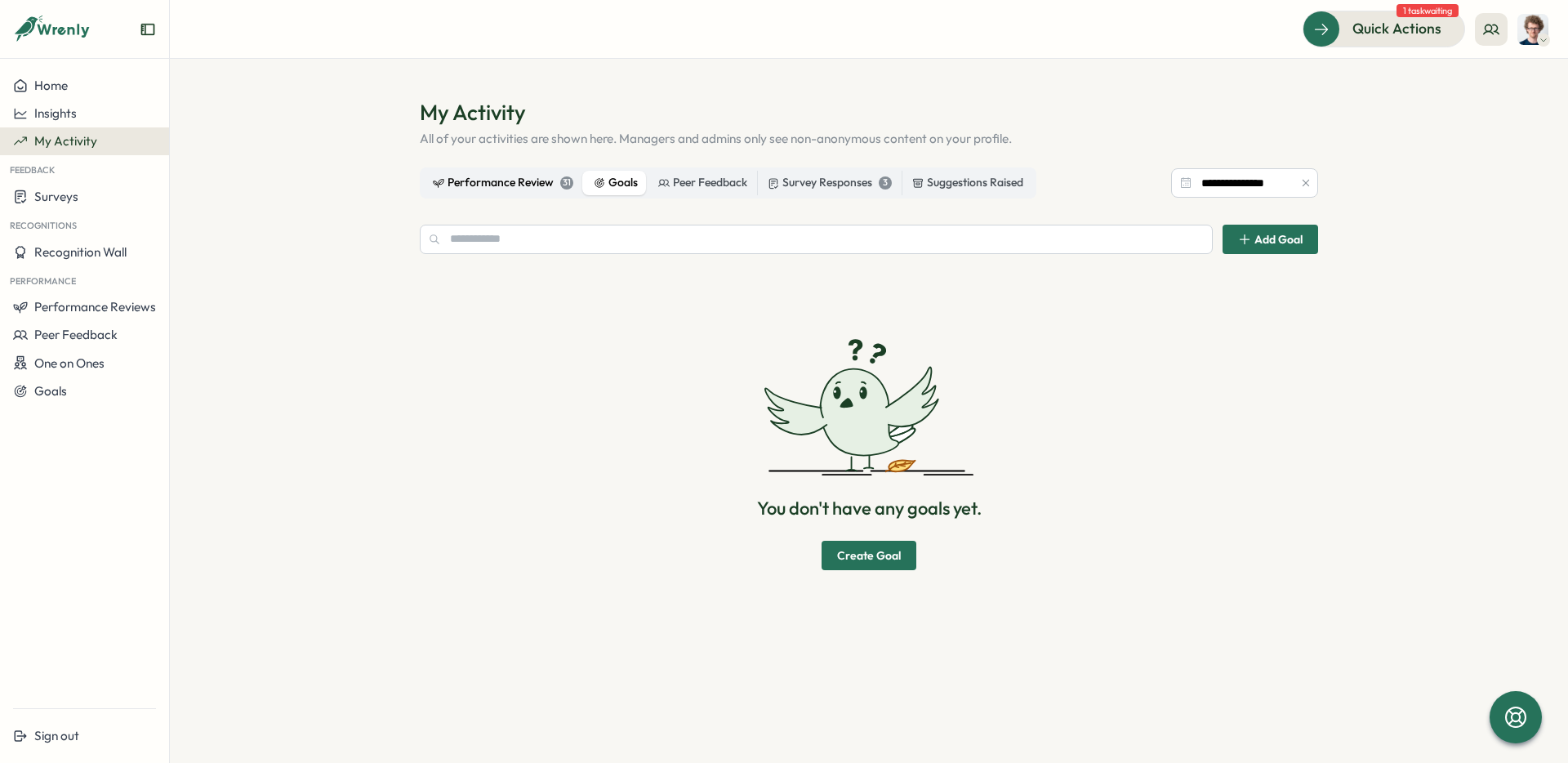
click at [513, 182] on div "Performance Review 31" at bounding box center [504, 183] width 141 height 18
